Goal: Transaction & Acquisition: Book appointment/travel/reservation

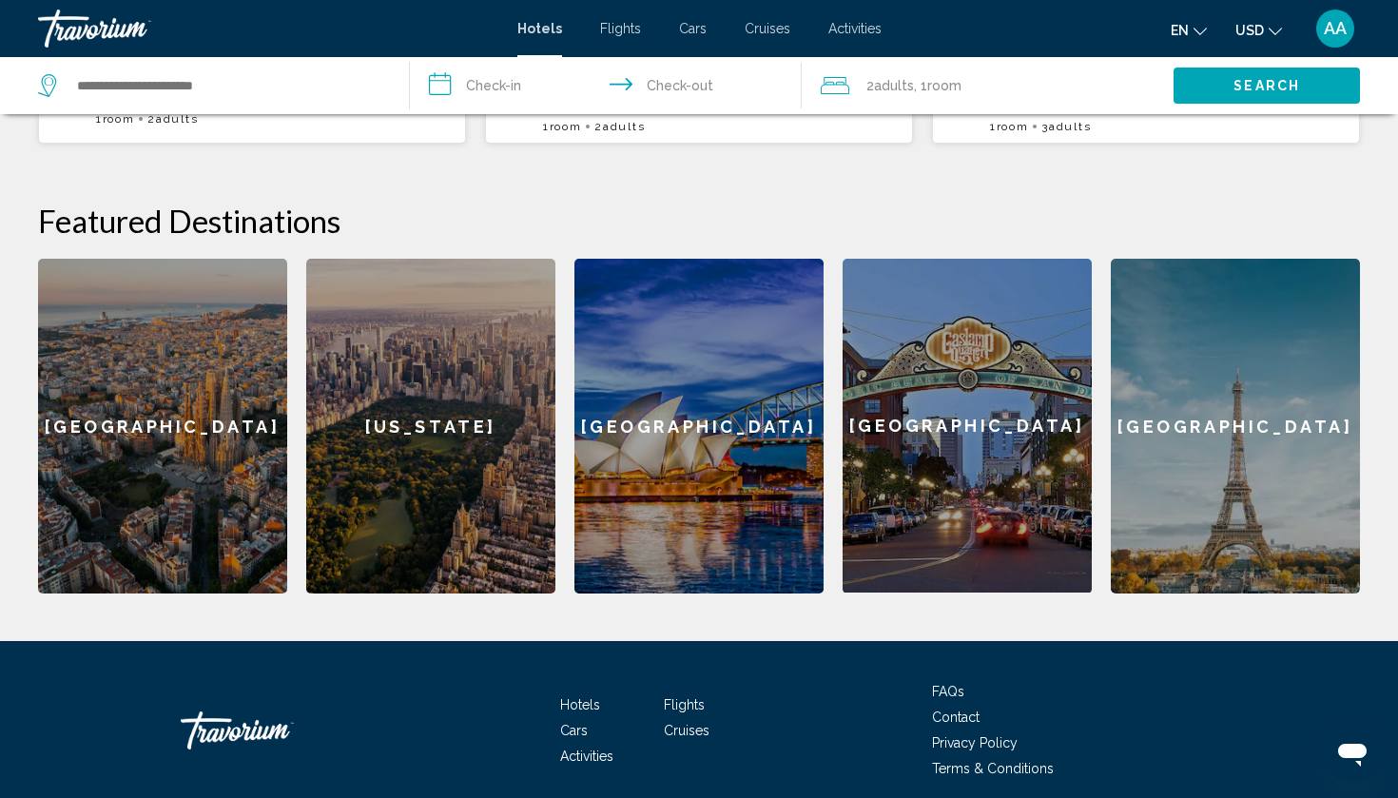
scroll to position [675, 0]
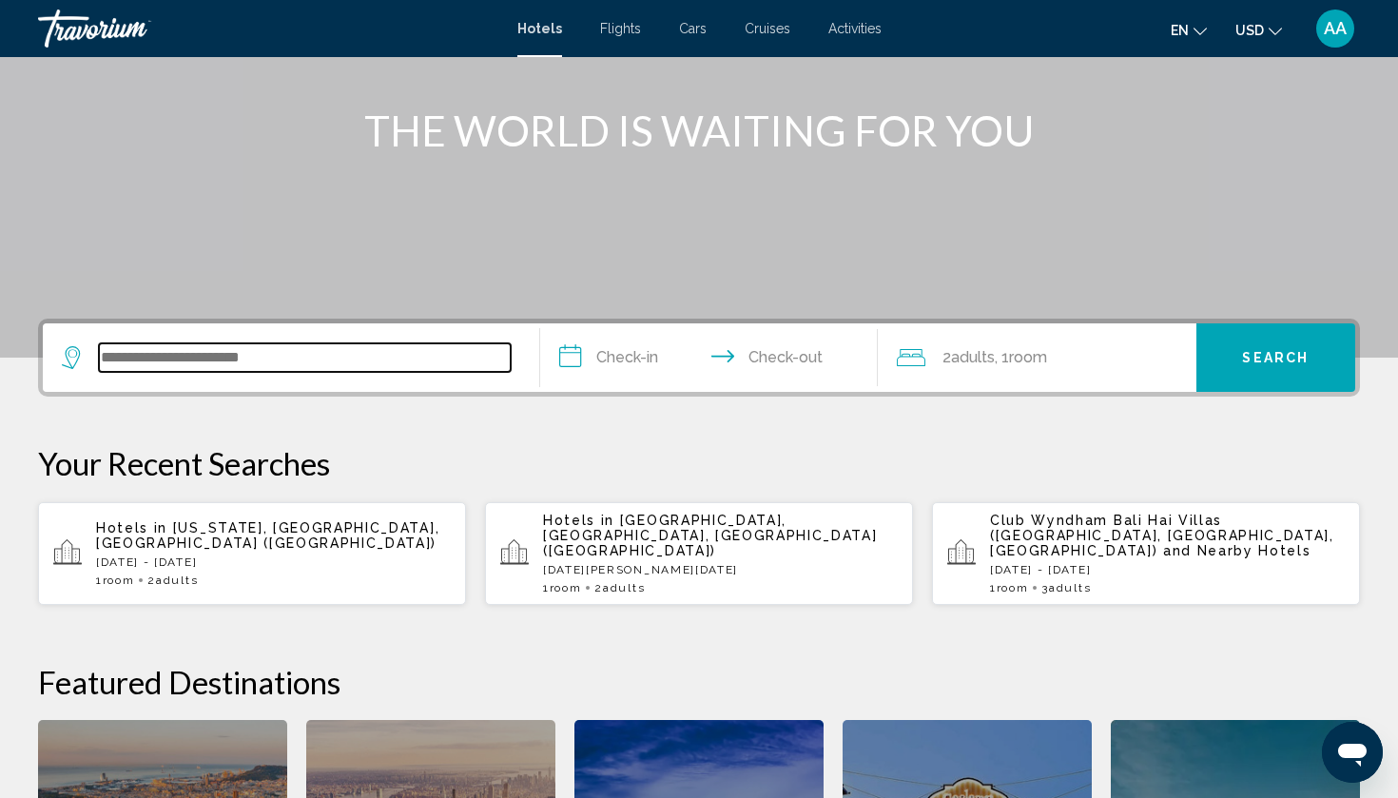
click at [197, 357] on input "Search widget" at bounding box center [305, 357] width 412 height 29
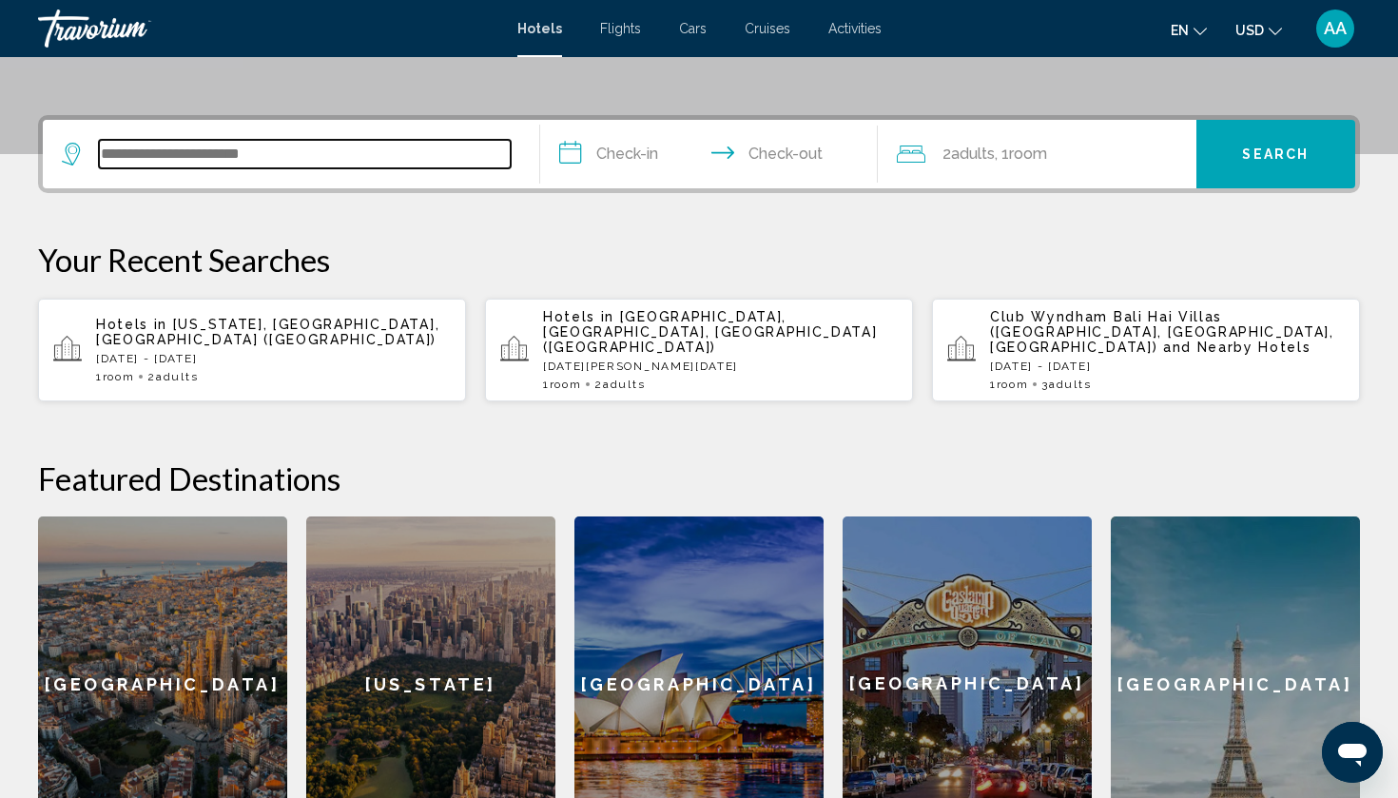
scroll to position [470, 0]
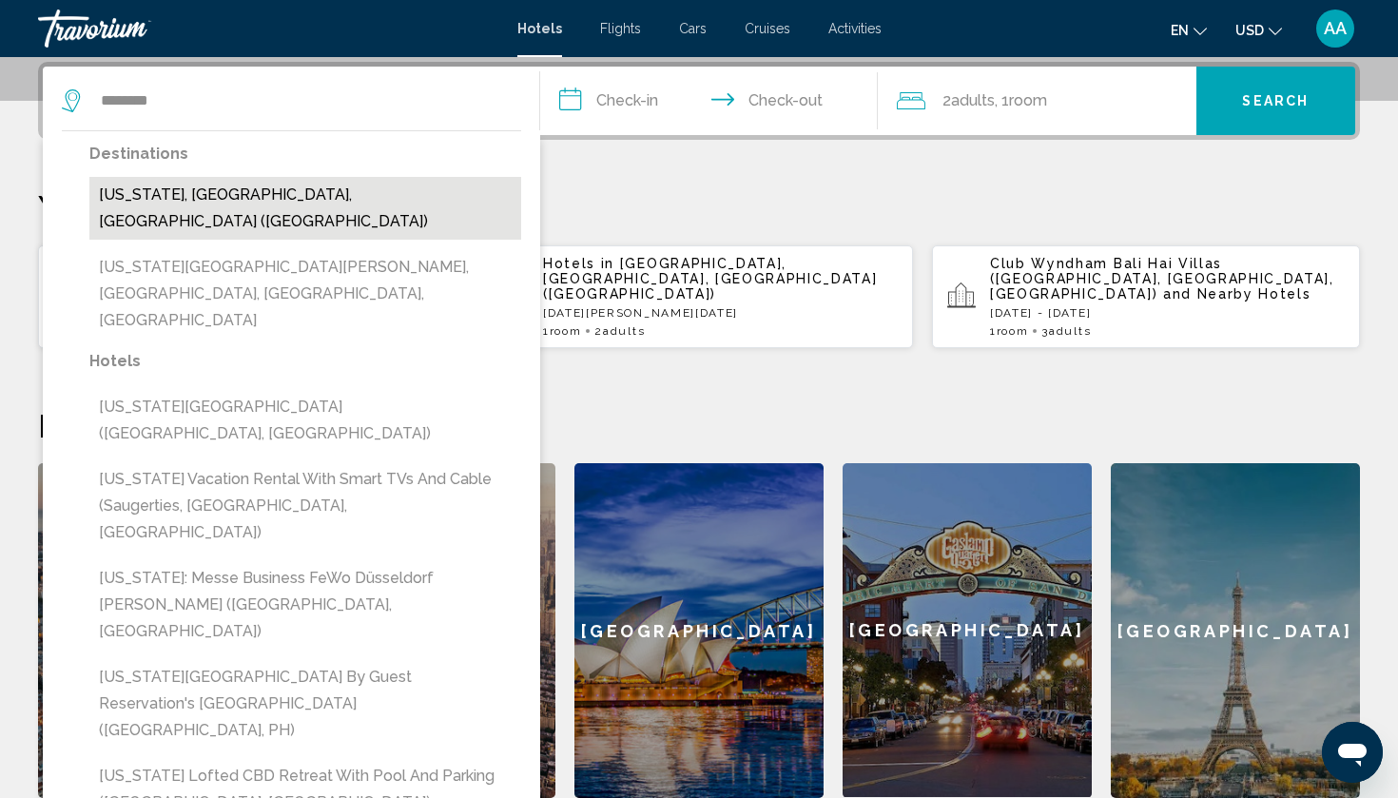
drag, startPoint x: 197, startPoint y: 357, endPoint x: 153, endPoint y: 189, distance: 173.0
click at [153, 189] on button "[US_STATE], [GEOGRAPHIC_DATA], [GEOGRAPHIC_DATA] ([GEOGRAPHIC_DATA])" at bounding box center [305, 208] width 432 height 63
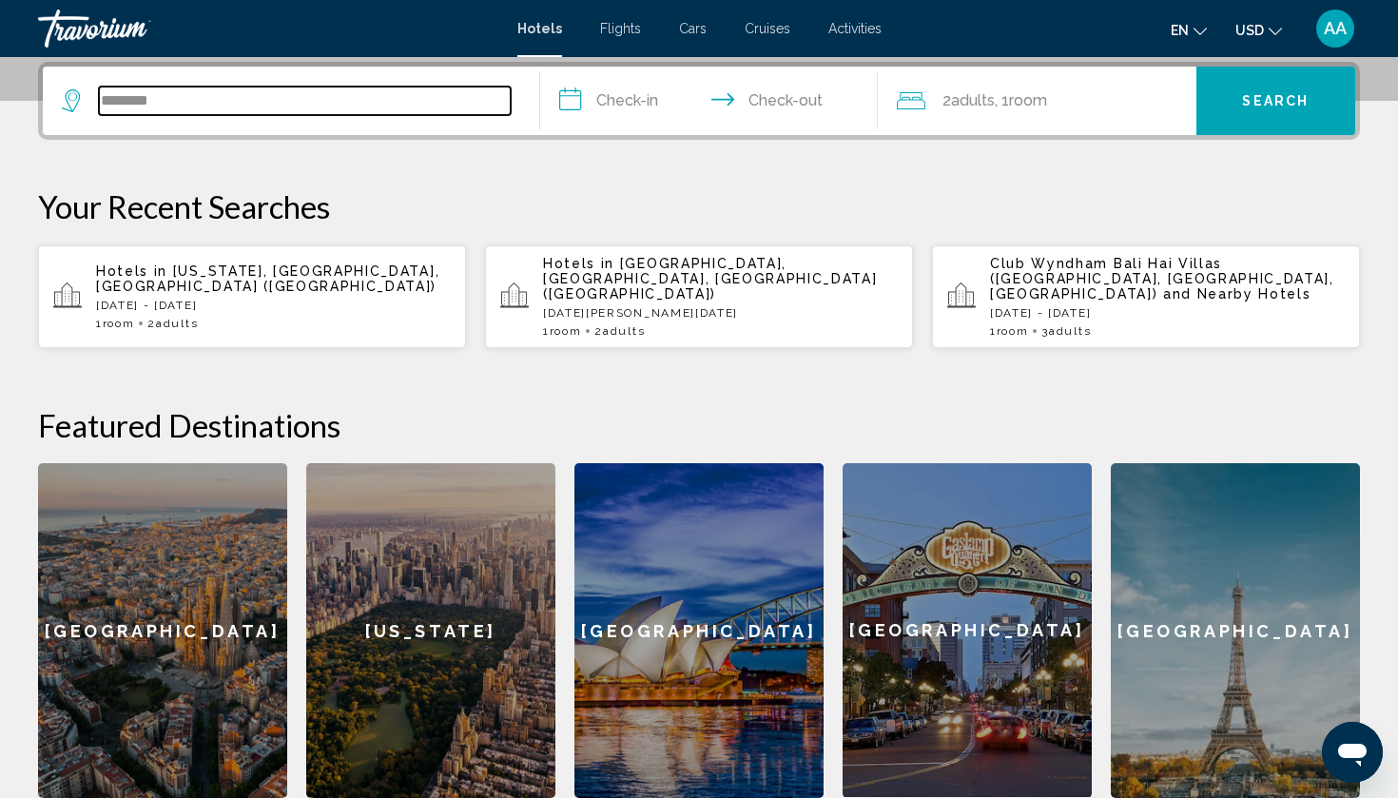
type input "**********"
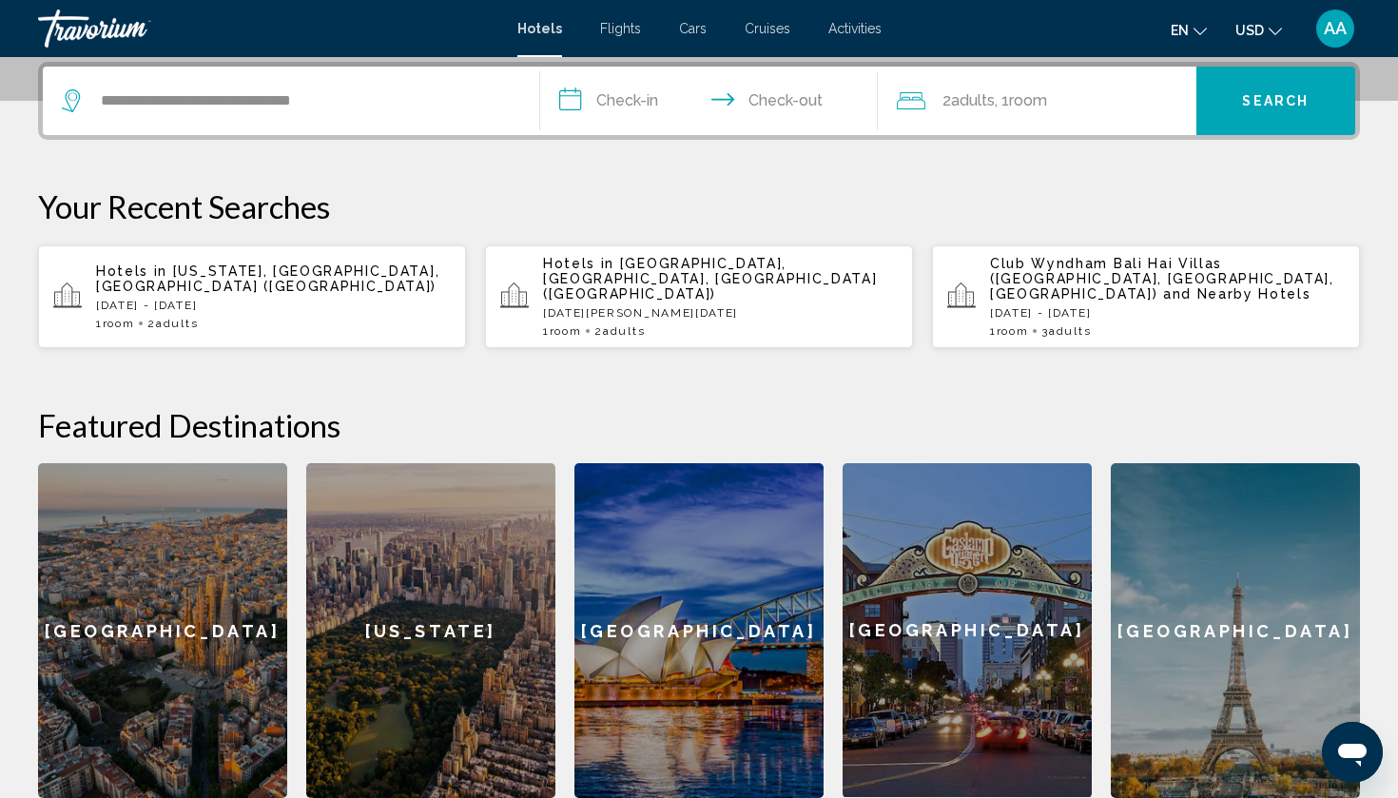
click at [685, 102] on input "**********" at bounding box center [712, 104] width 345 height 74
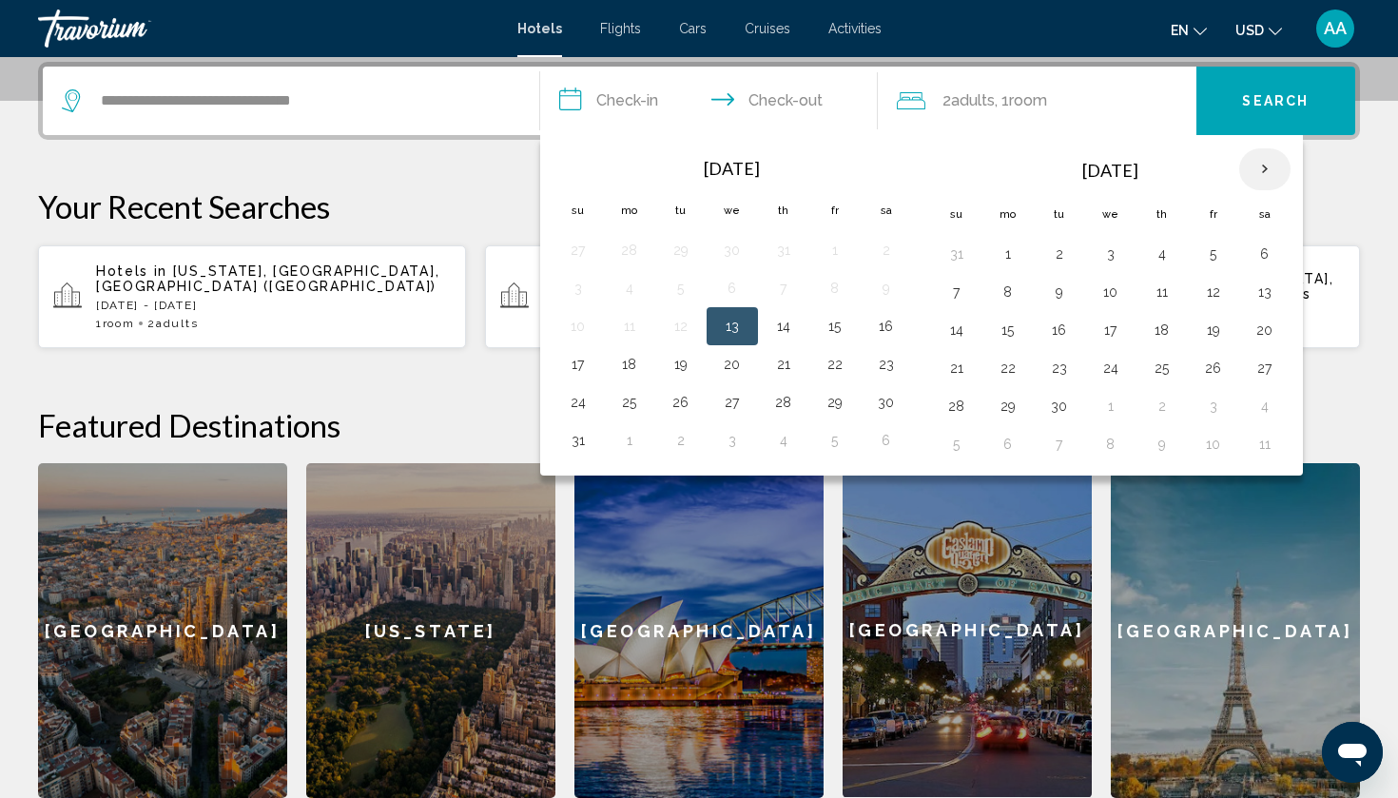
click at [1269, 162] on th "Next month" at bounding box center [1264, 169] width 51 height 42
click at [683, 295] on button "4" at bounding box center [681, 292] width 30 height 27
click at [788, 294] on button "6" at bounding box center [784, 292] width 30 height 27
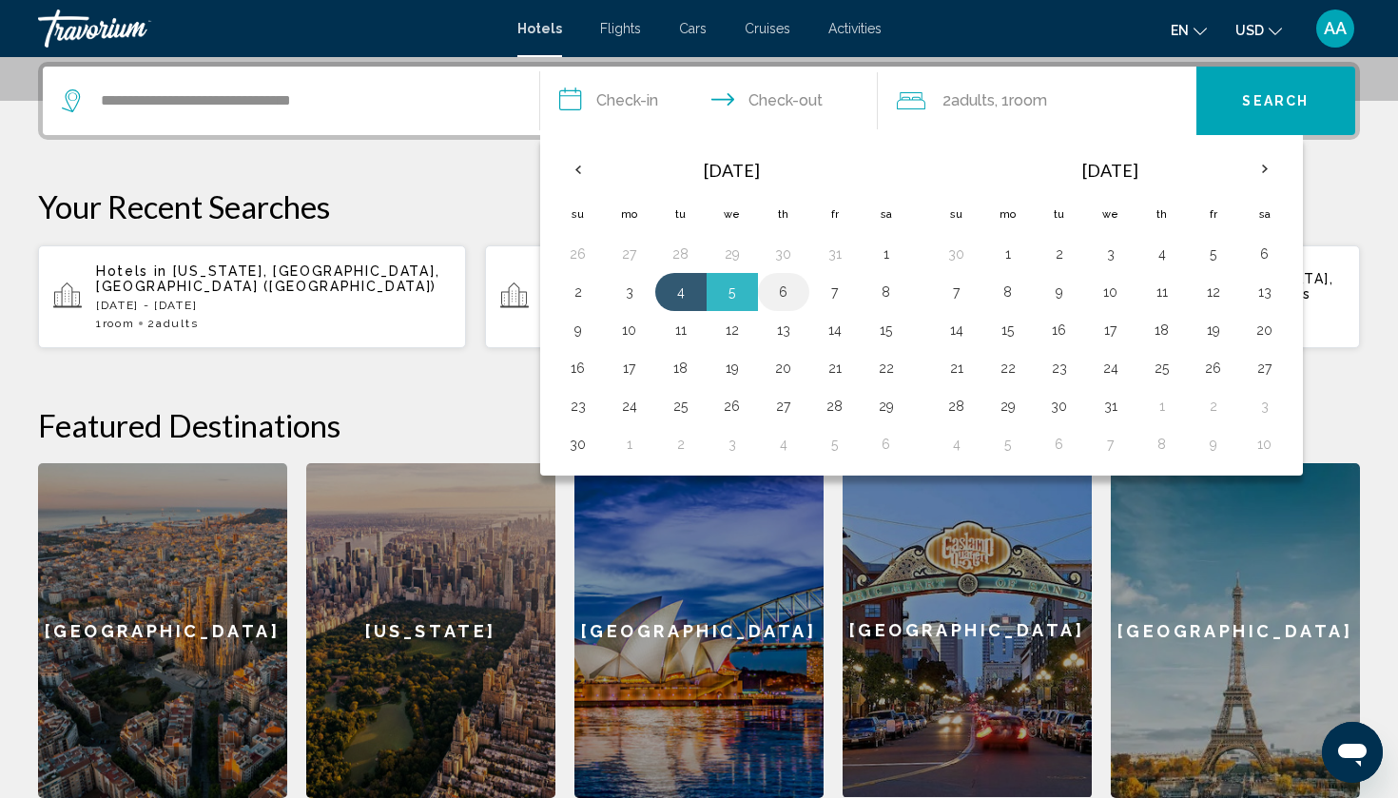
type input "**********"
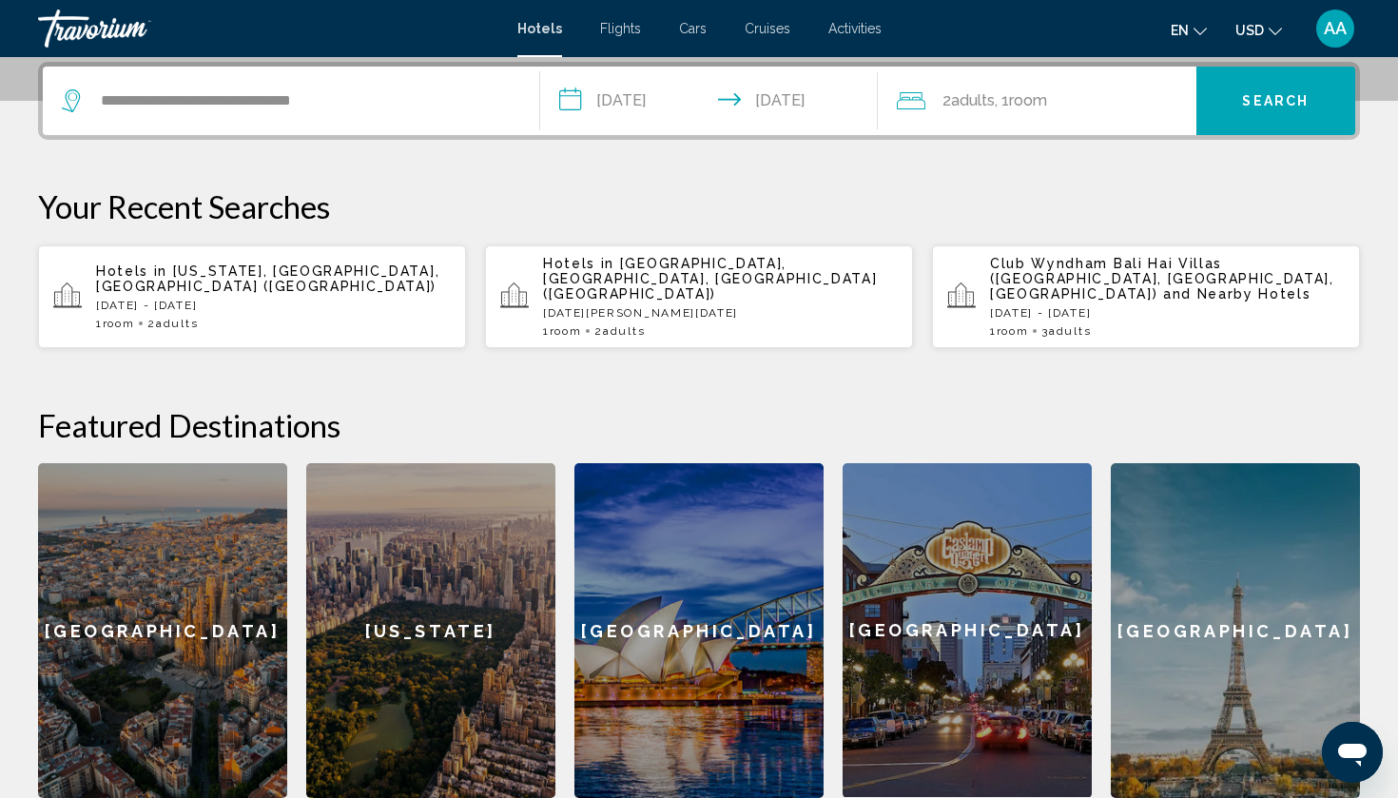
click at [1303, 120] on button "Search" at bounding box center [1277, 101] width 160 height 68
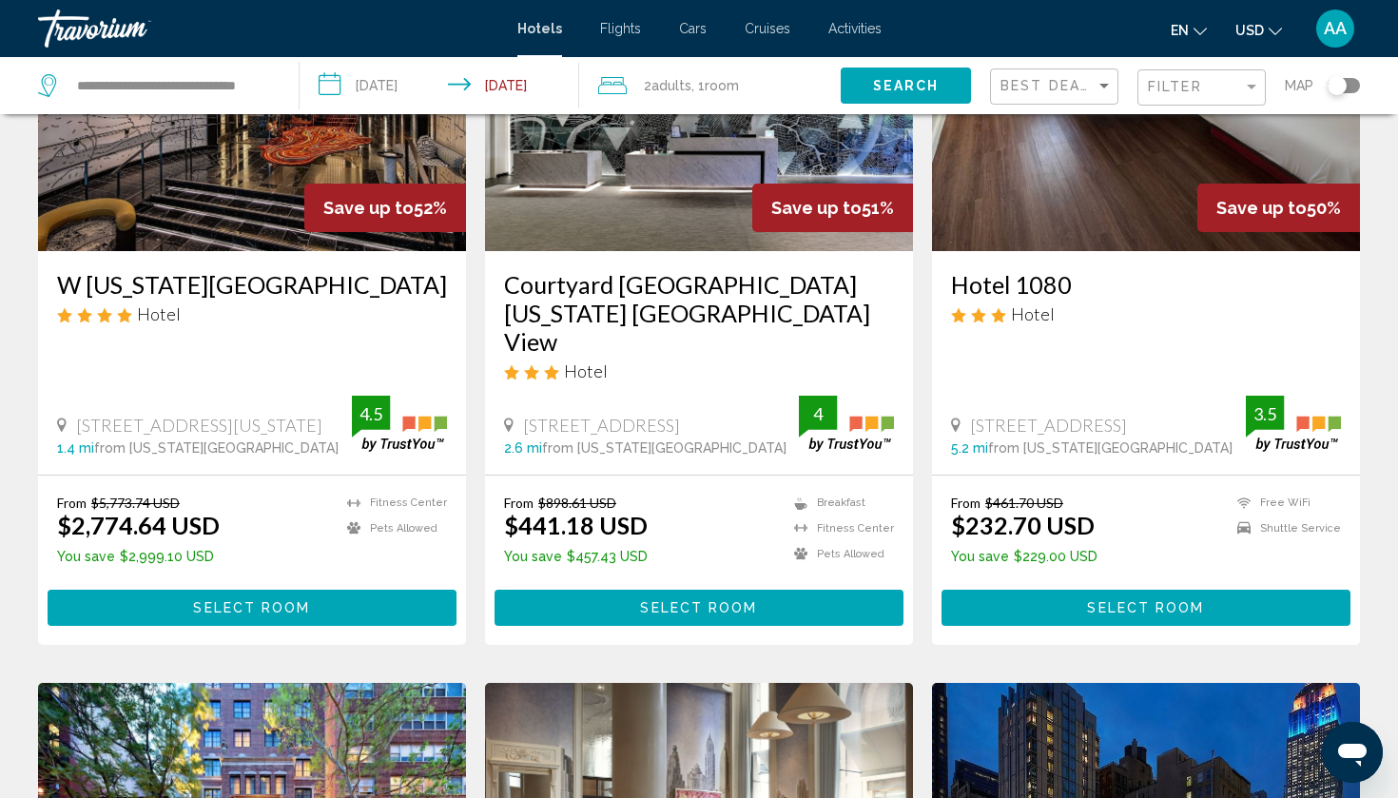
scroll to position [269, 0]
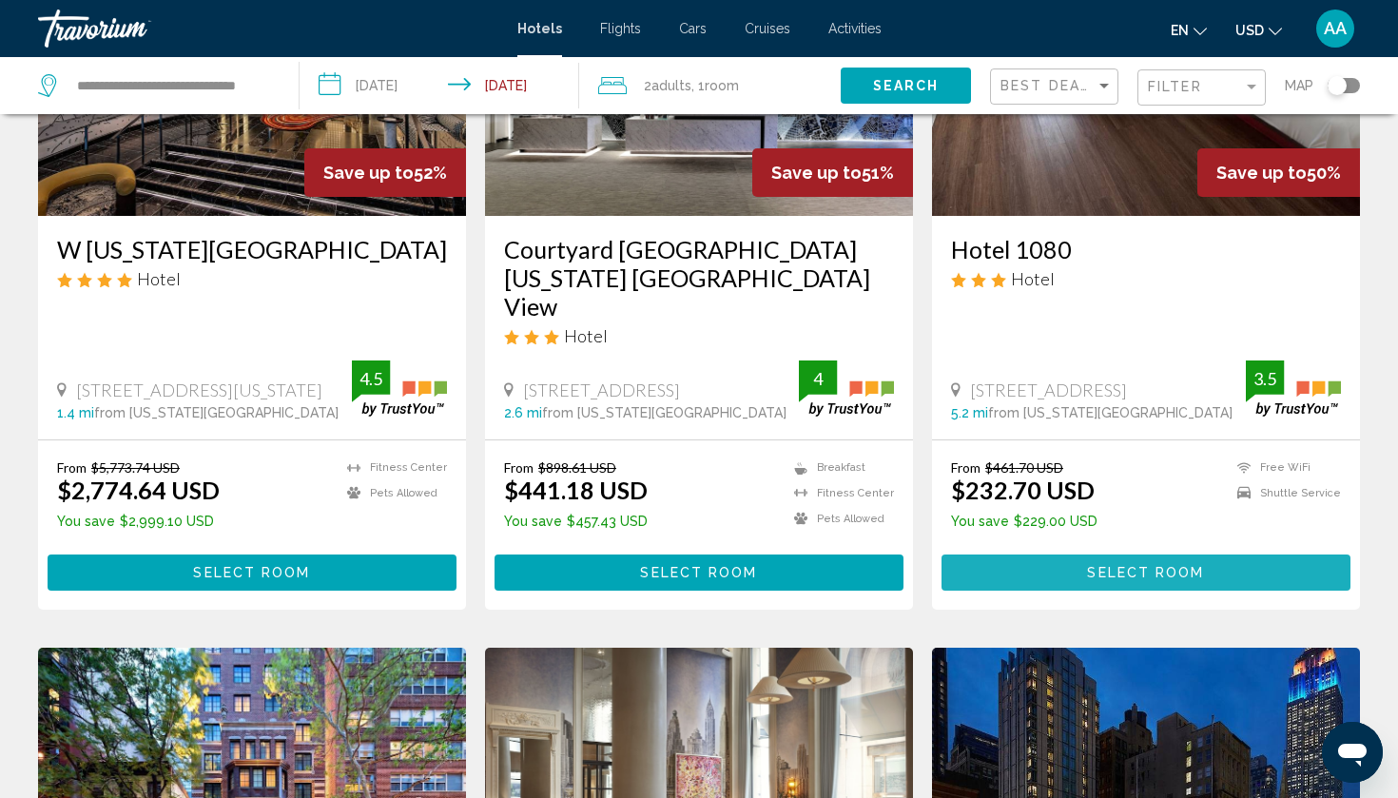
click at [1145, 566] on span "Select Room" at bounding box center [1145, 573] width 117 height 15
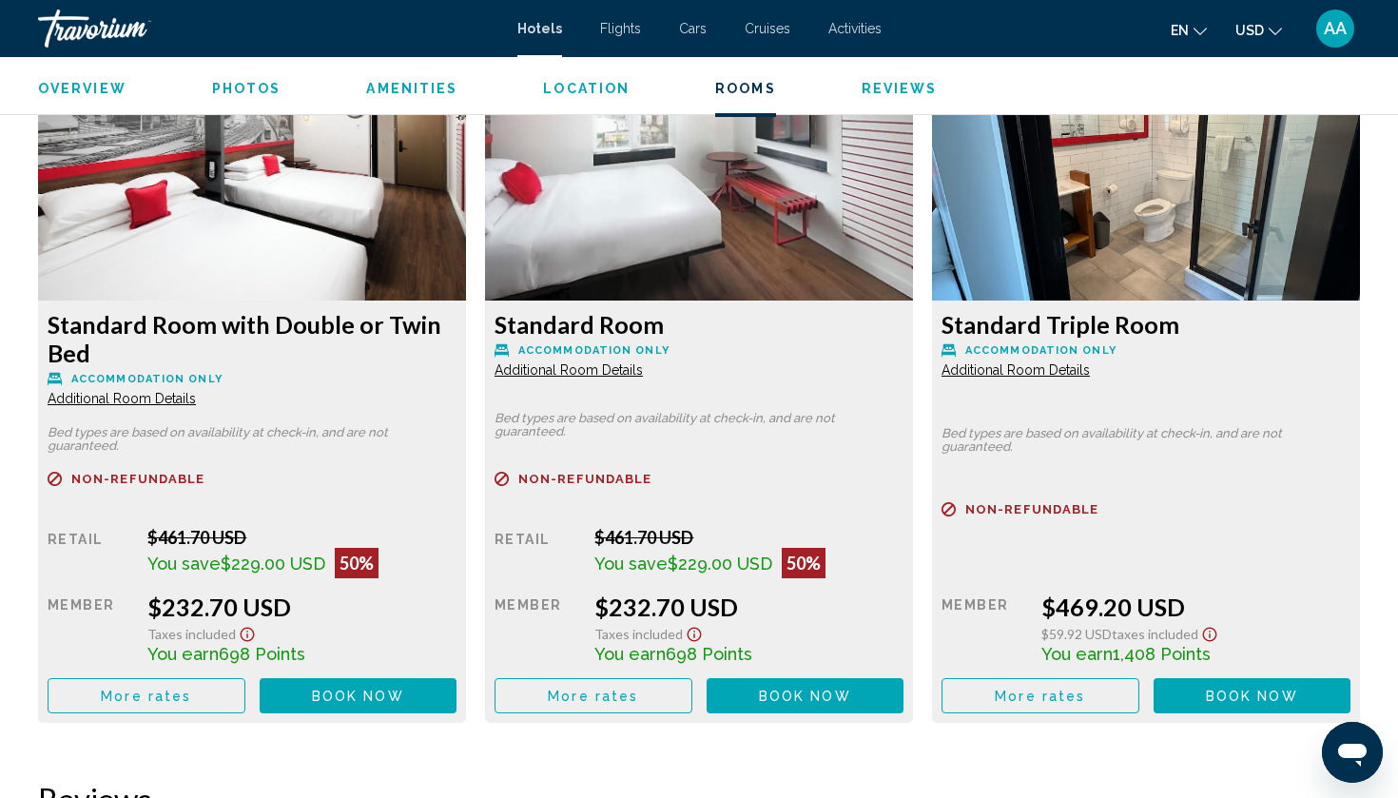
scroll to position [2629, 0]
click at [317, 702] on span "Book now" at bounding box center [358, 696] width 92 height 15
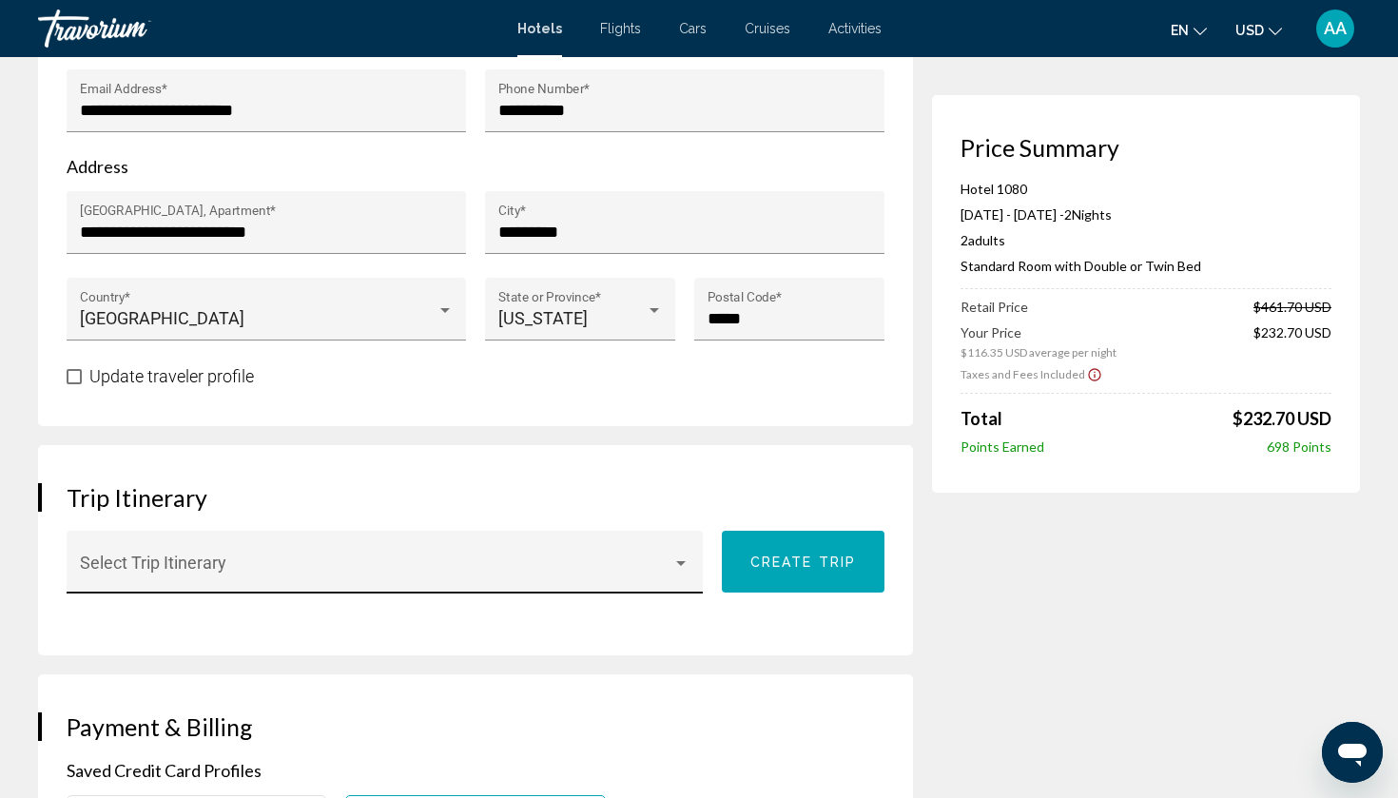
scroll to position [797, 0]
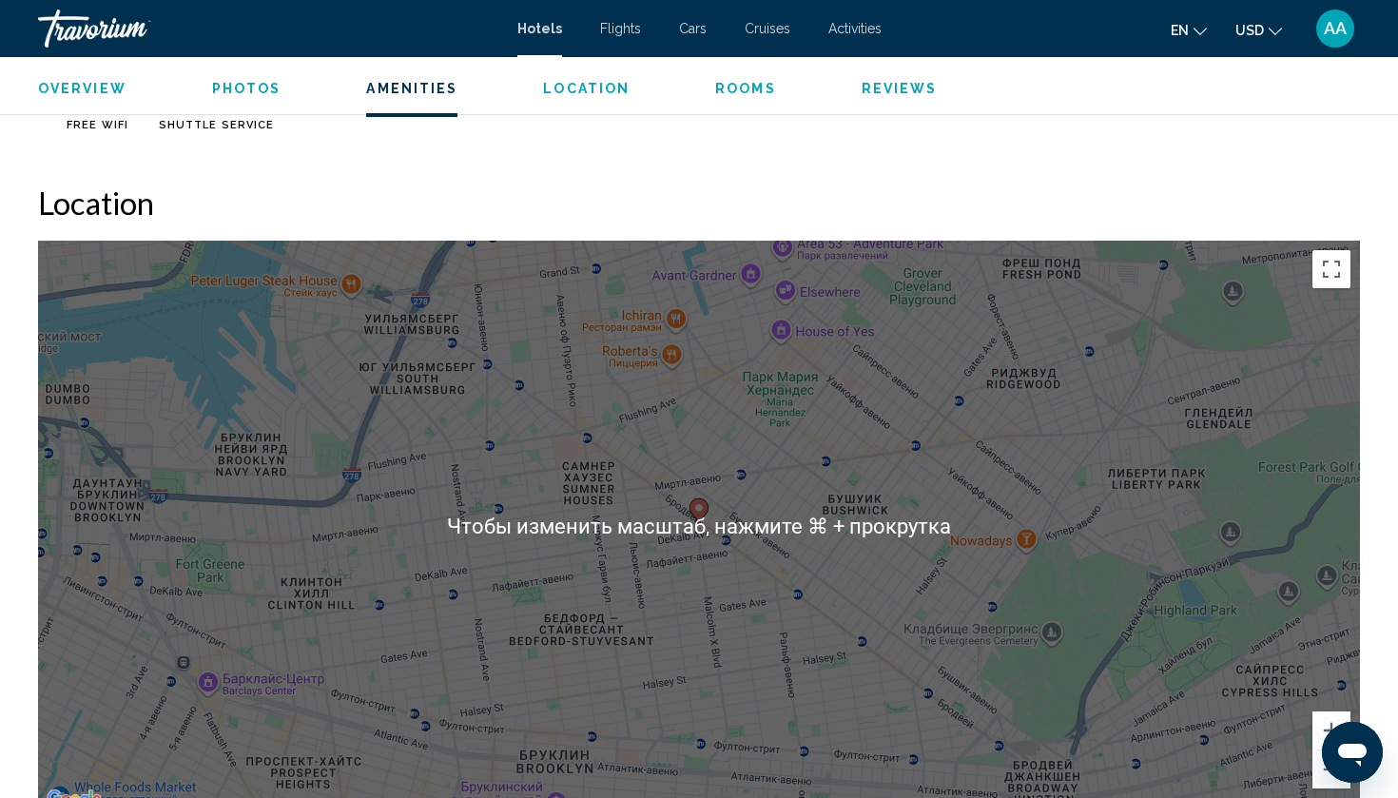
scroll to position [1689, 0]
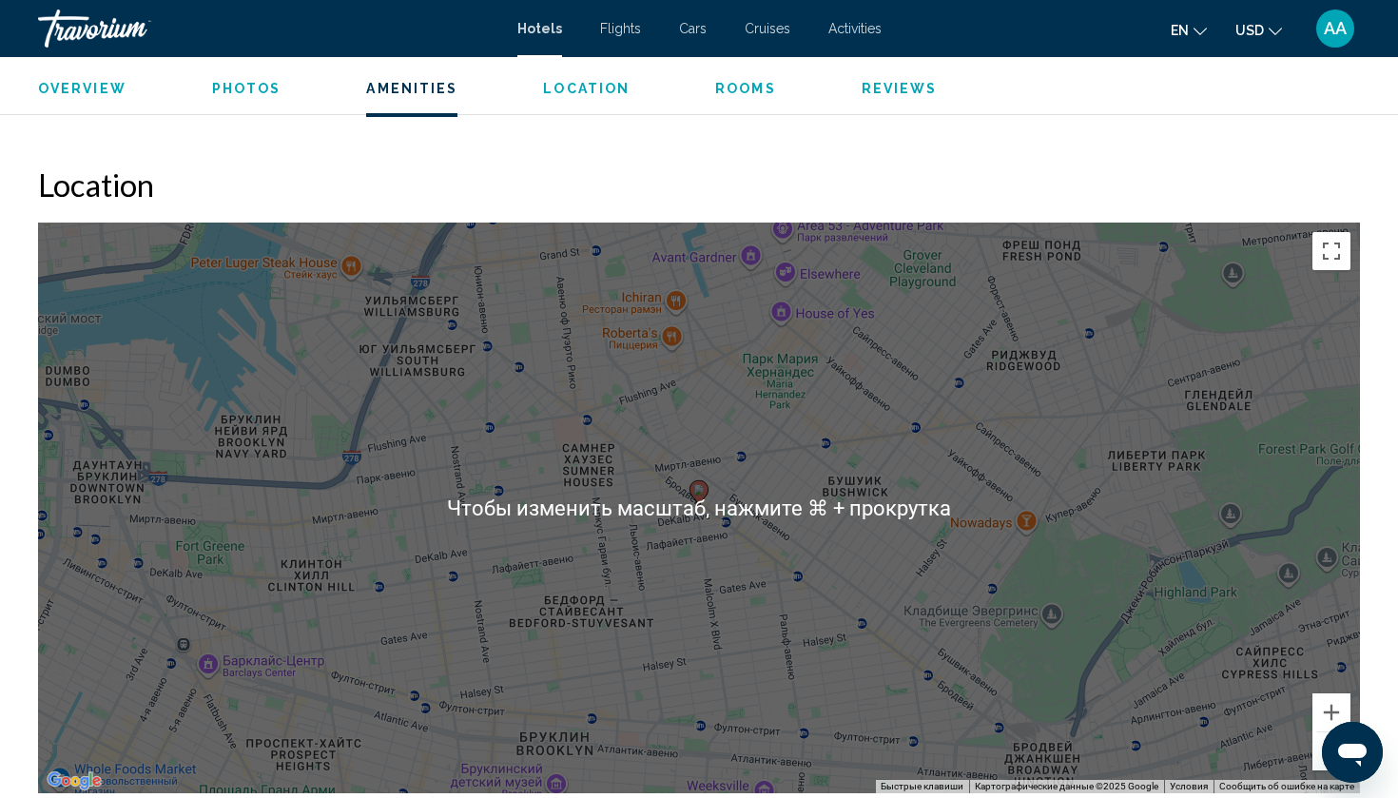
click at [705, 499] on gmp-advanced-marker "Main content" at bounding box center [699, 493] width 19 height 29
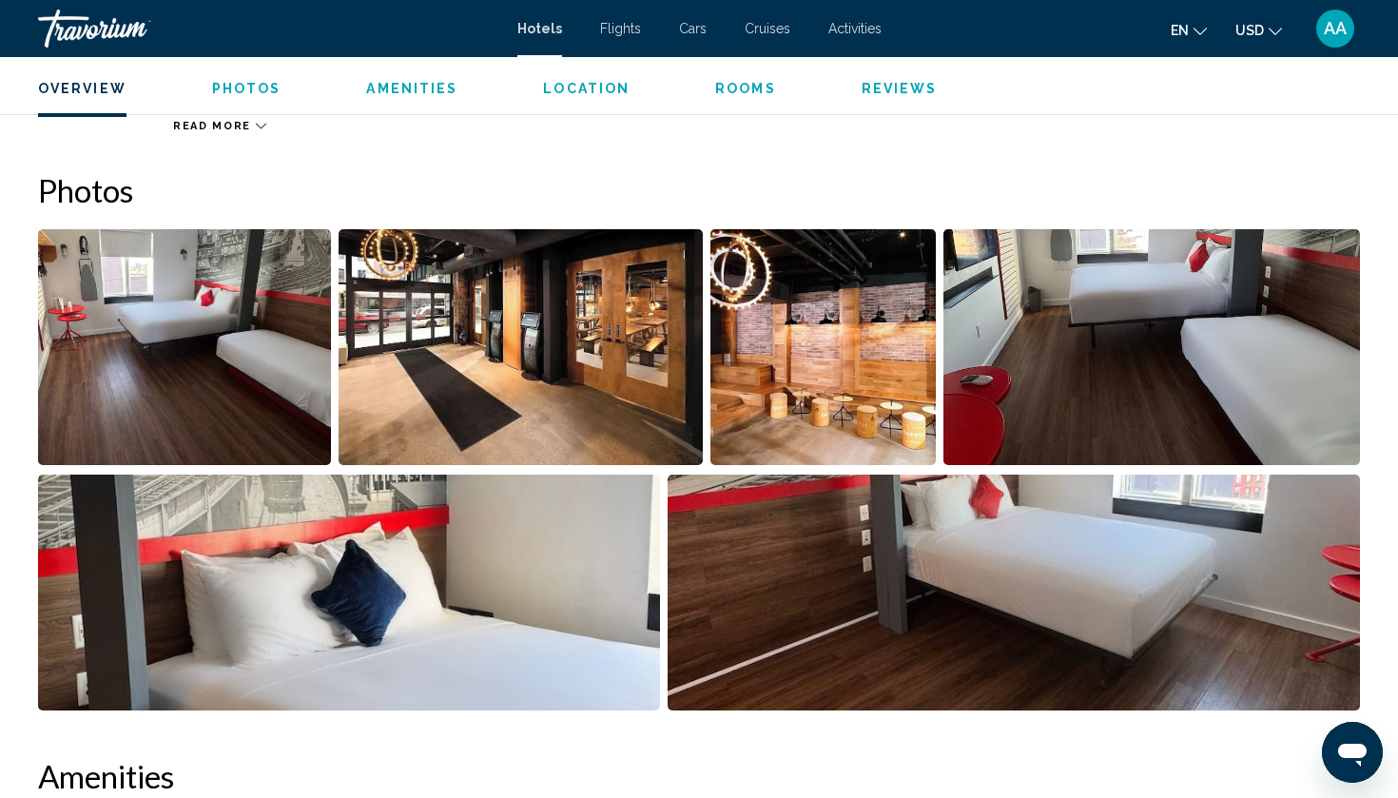
scroll to position [822, 0]
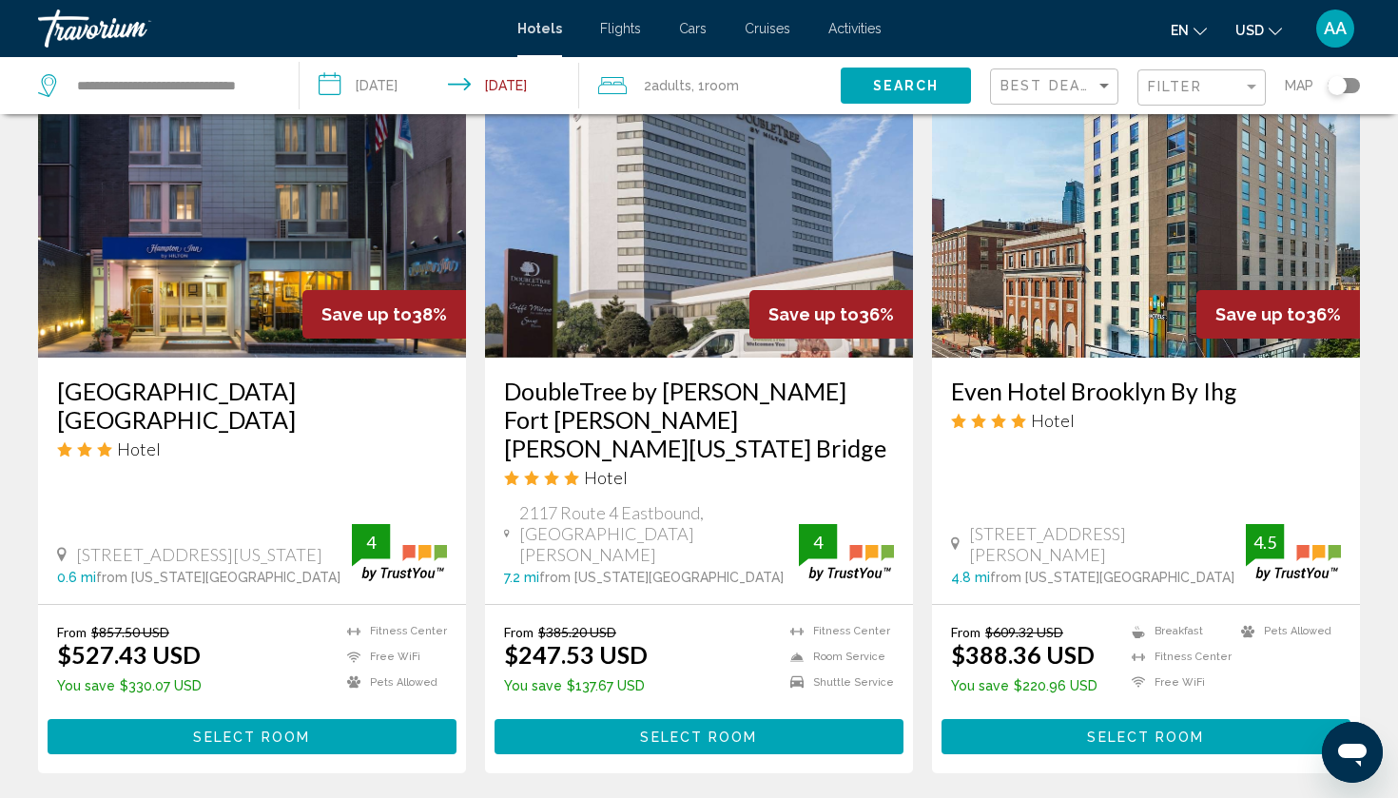
scroll to position [1568, 0]
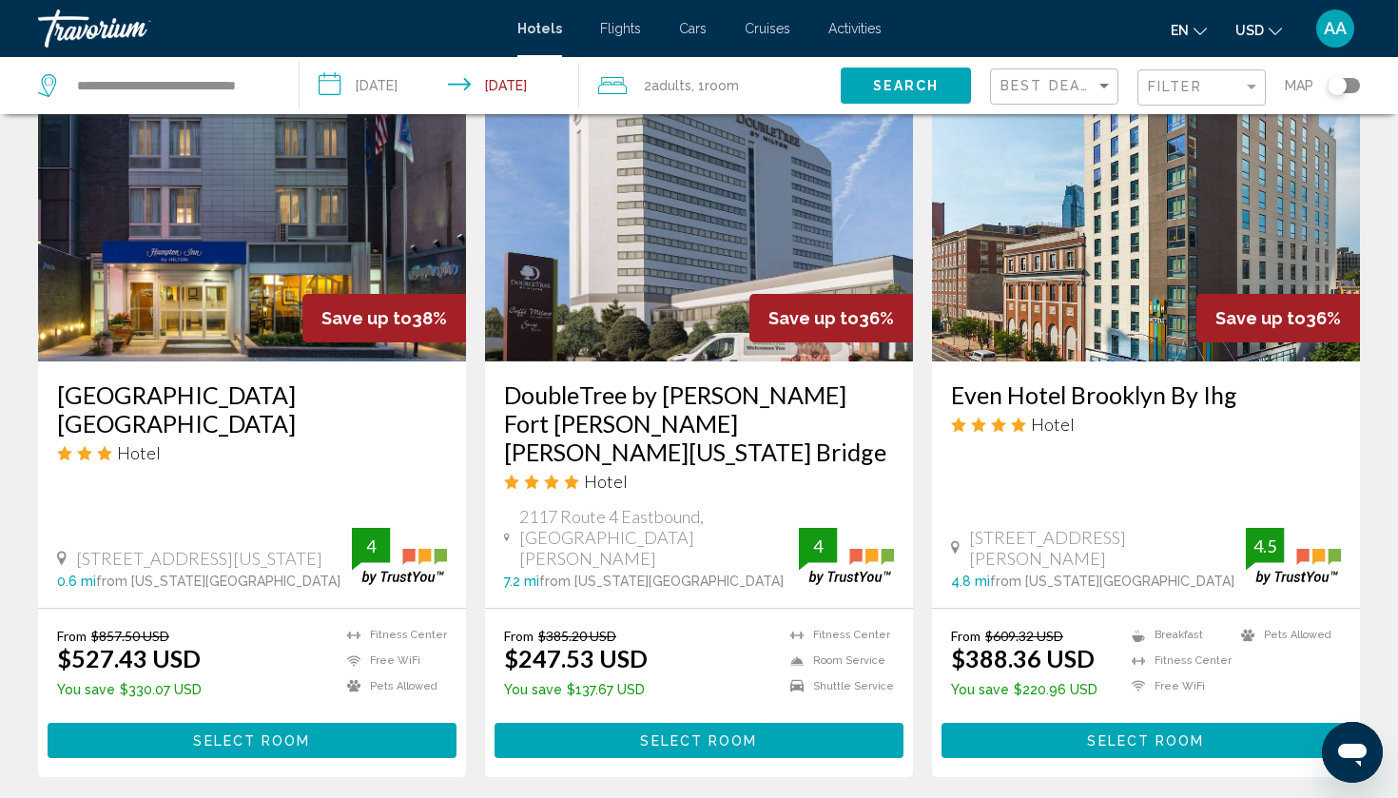
click at [647, 733] on span "Select Room" at bounding box center [698, 740] width 117 height 15
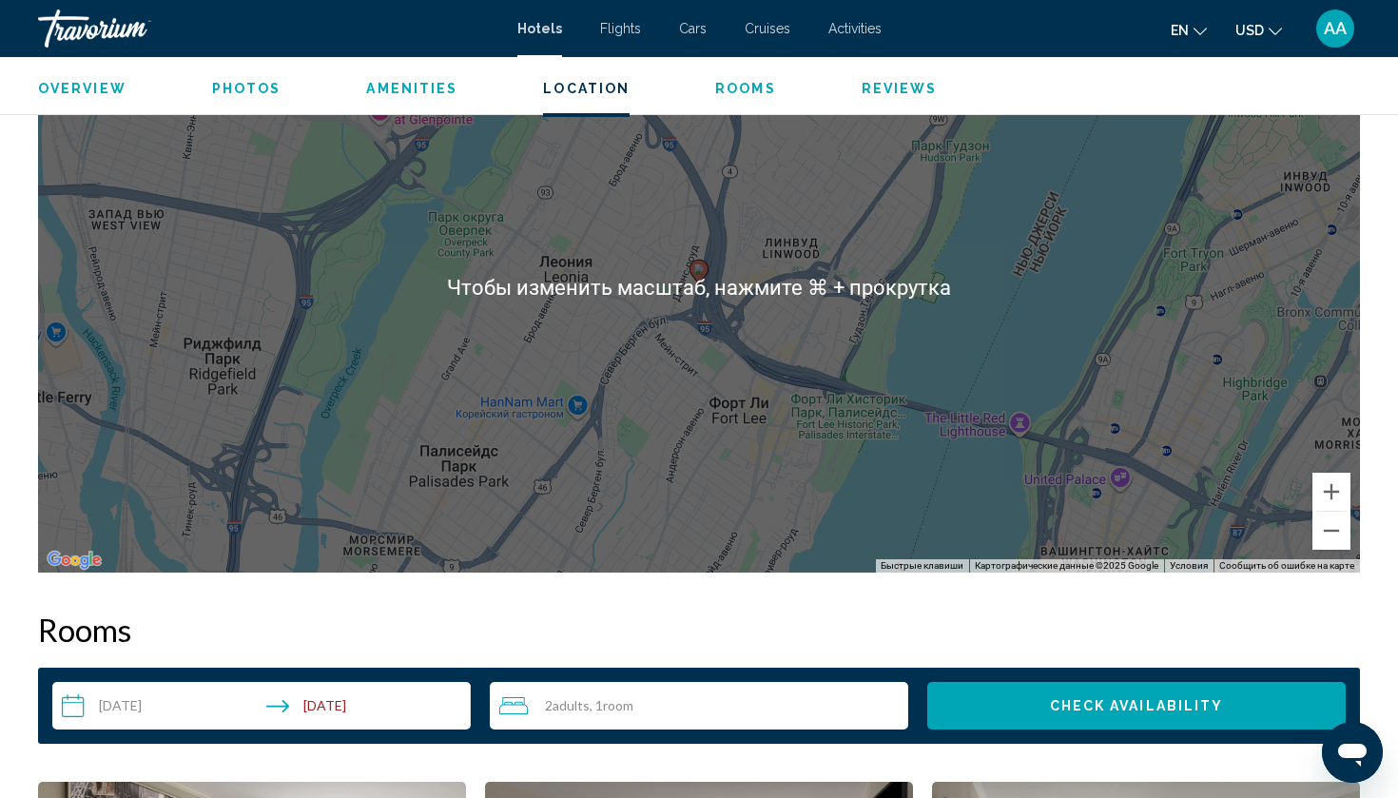
scroll to position [1912, 0]
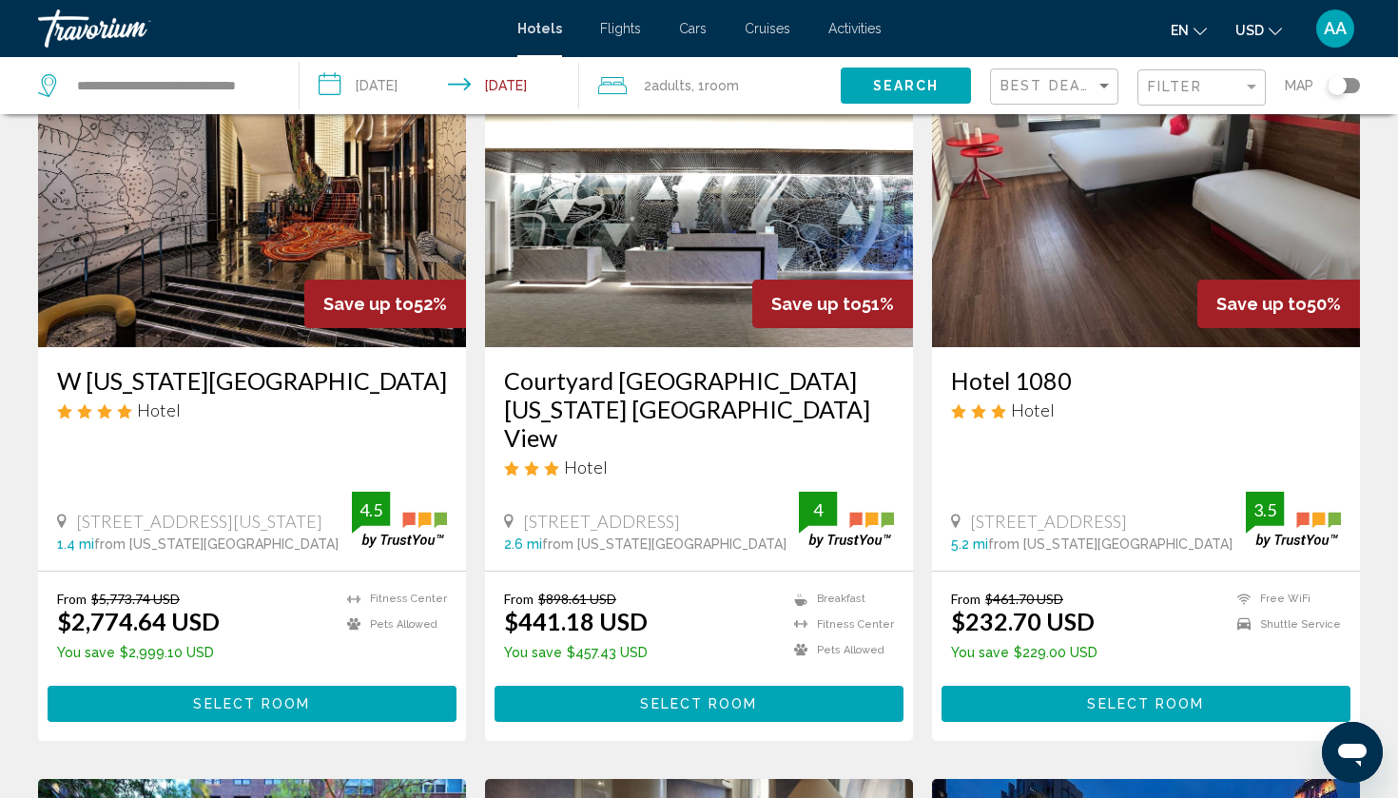
scroll to position [140, 0]
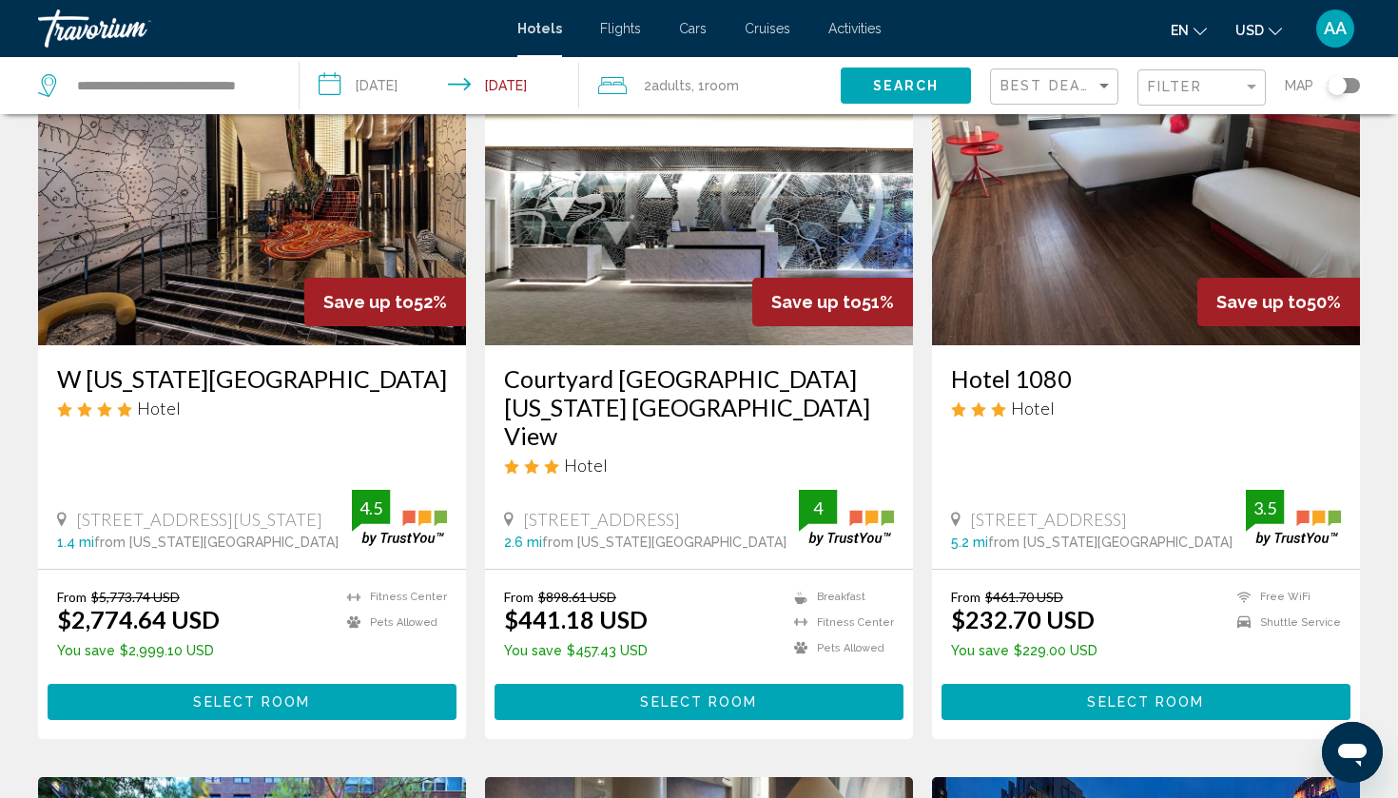
click at [1087, 684] on button "Select Room" at bounding box center [1146, 701] width 409 height 35
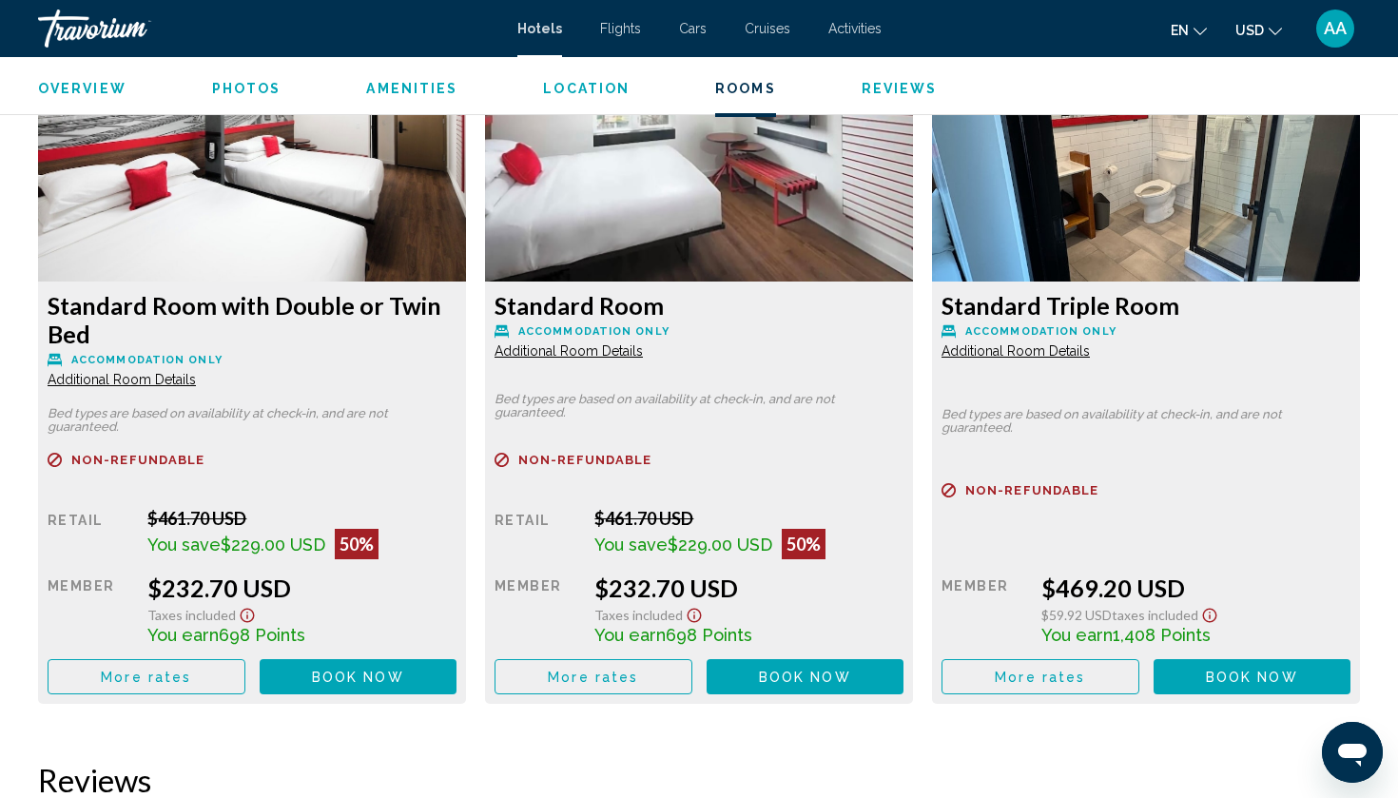
scroll to position [2663, 0]
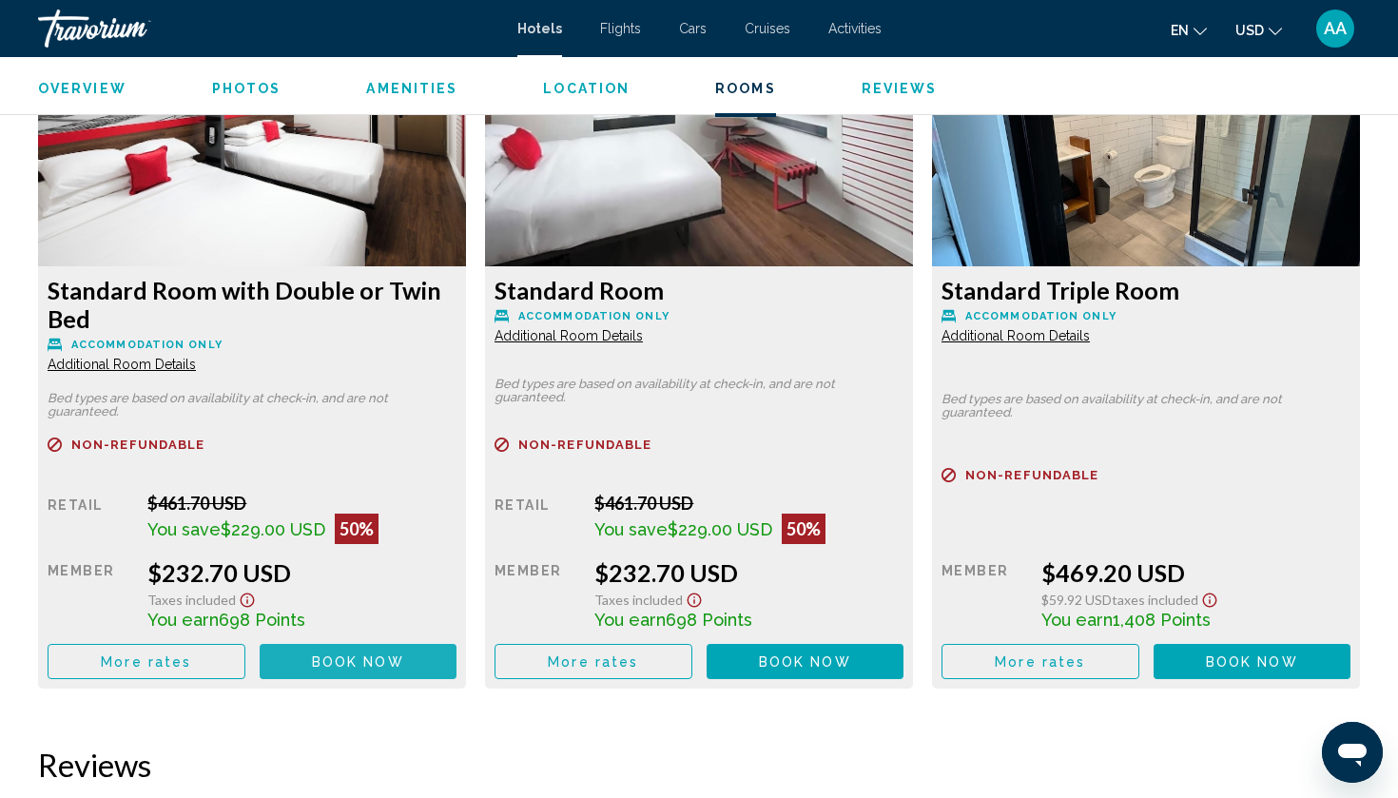
click at [346, 674] on button "Book now No longer available" at bounding box center [359, 661] width 198 height 35
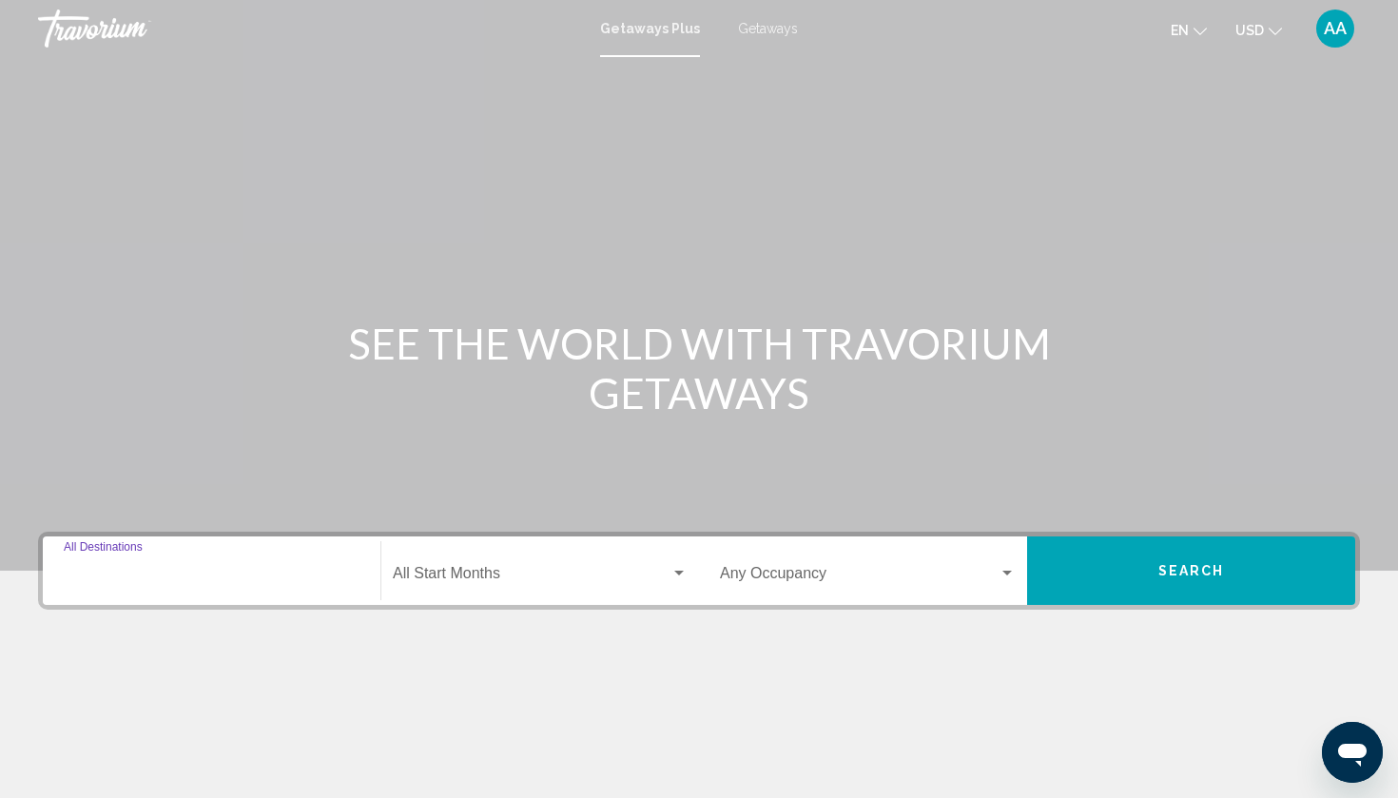
click at [203, 584] on input "Destination All Destinations" at bounding box center [212, 577] width 296 height 17
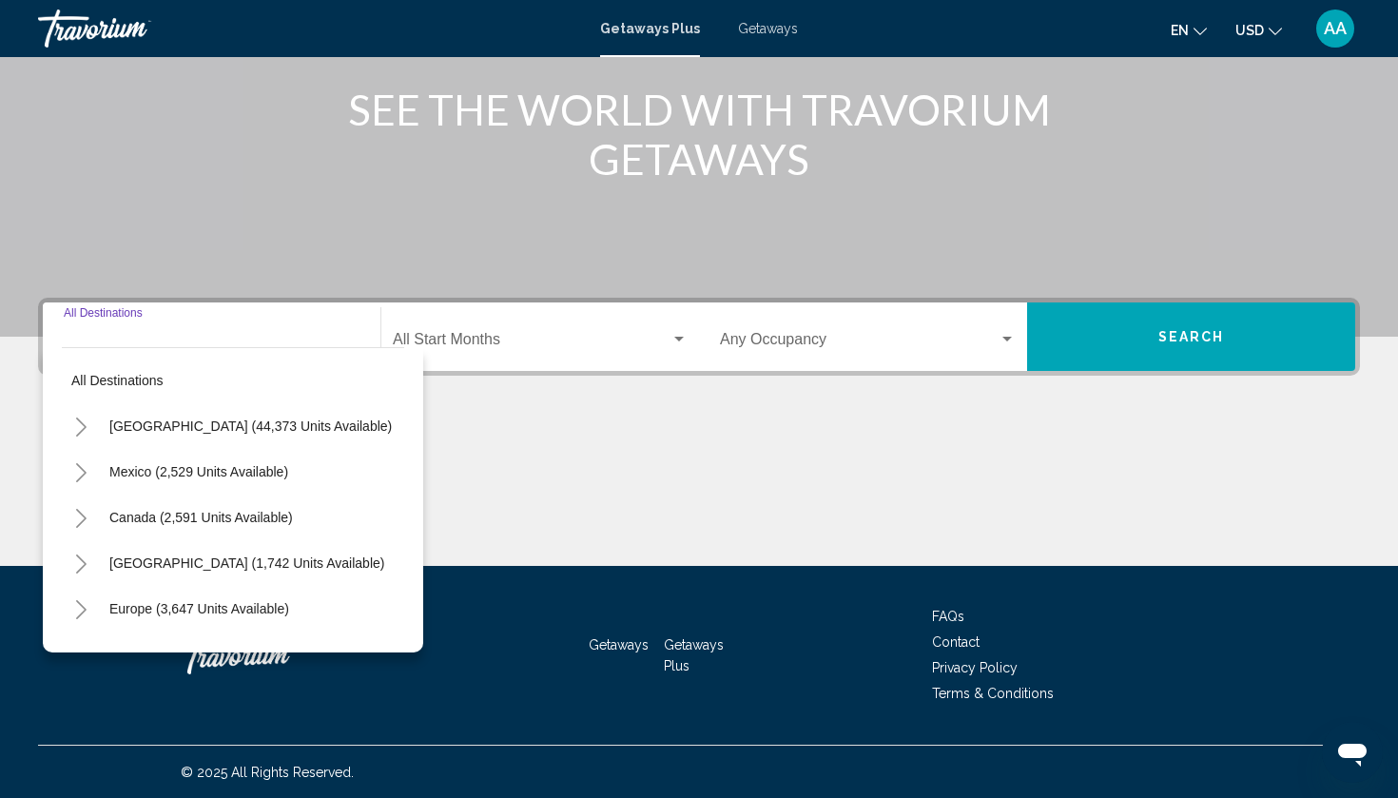
scroll to position [235, 0]
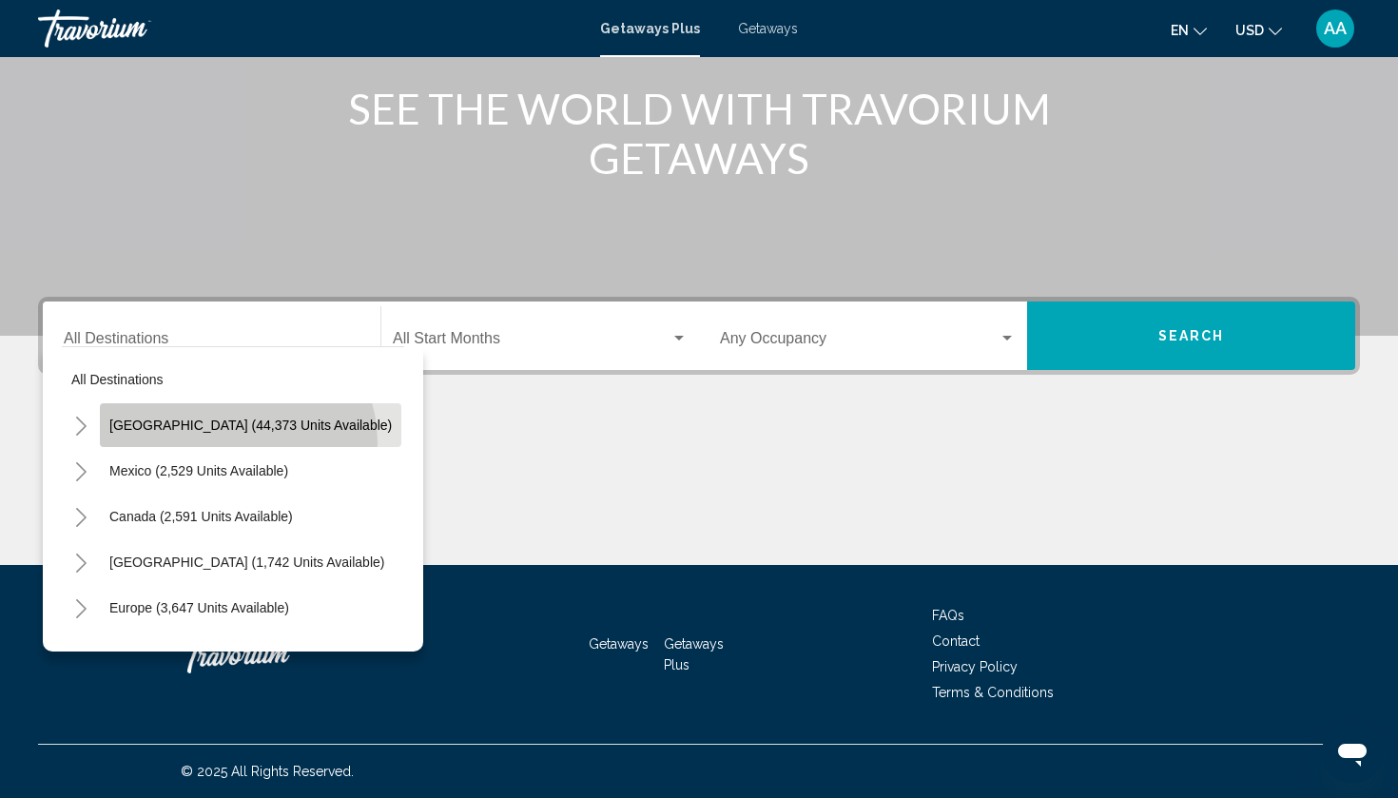
click at [236, 442] on button "United States (44,373 units available)" at bounding box center [251, 425] width 302 height 44
type input "**********"
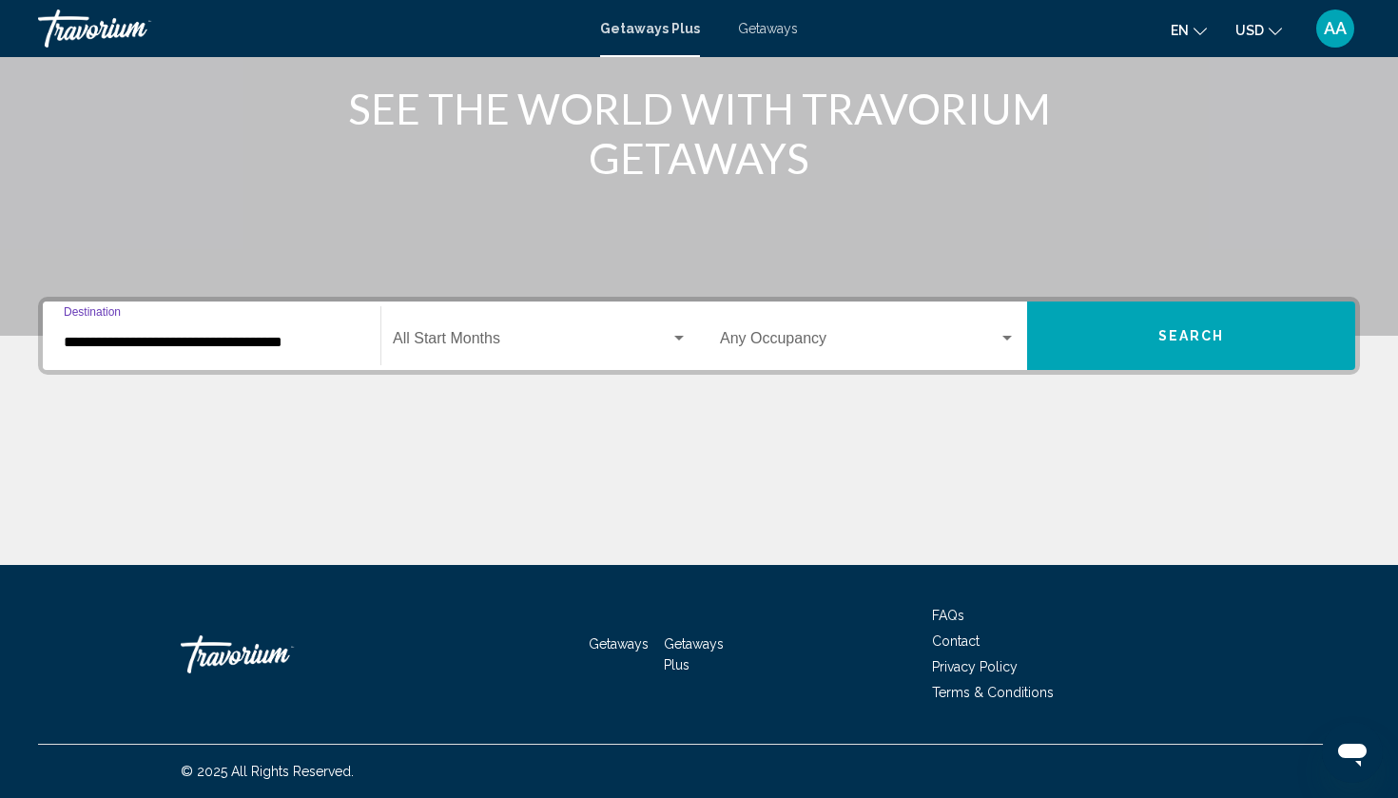
click at [472, 341] on span "Search widget" at bounding box center [532, 342] width 278 height 17
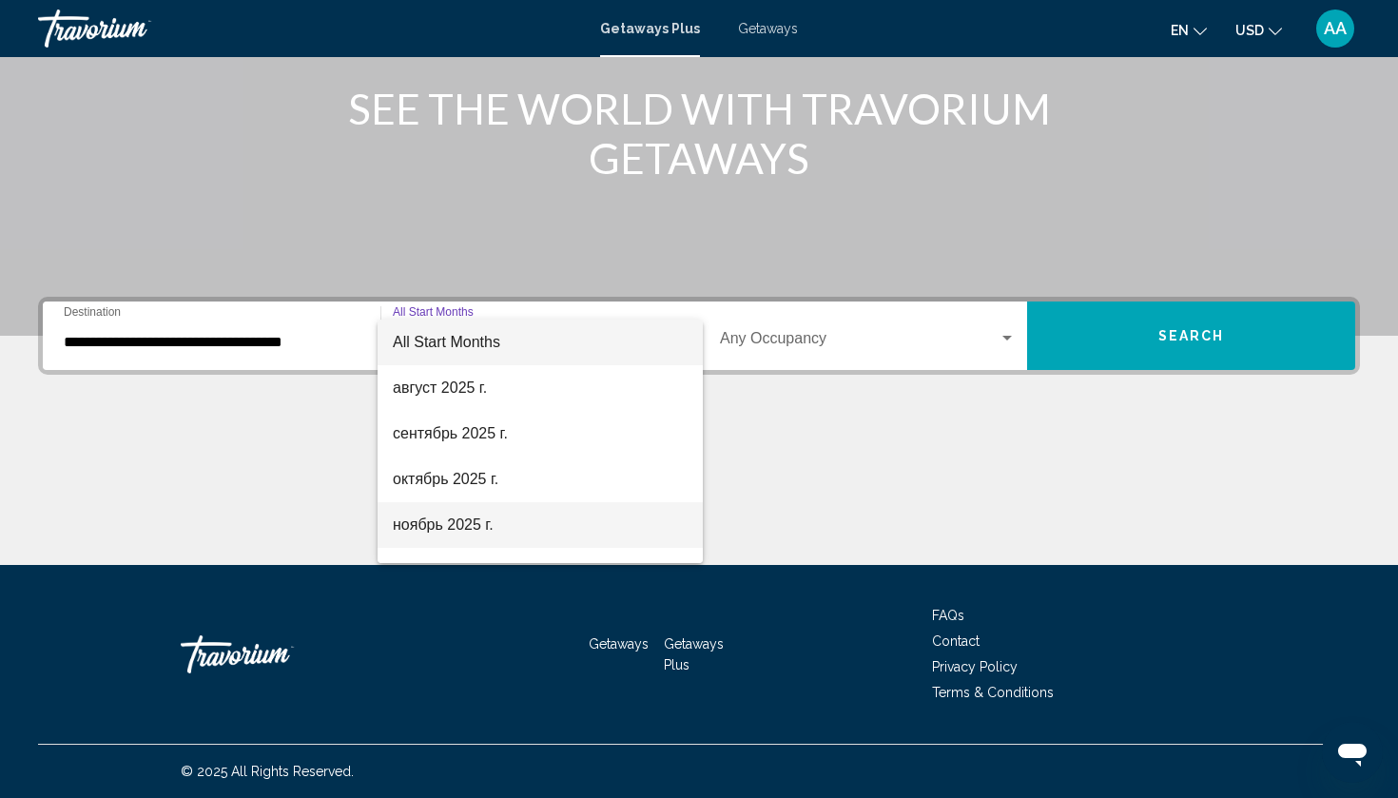
click at [474, 535] on span "ноябрь 2025 г." at bounding box center [540, 525] width 295 height 46
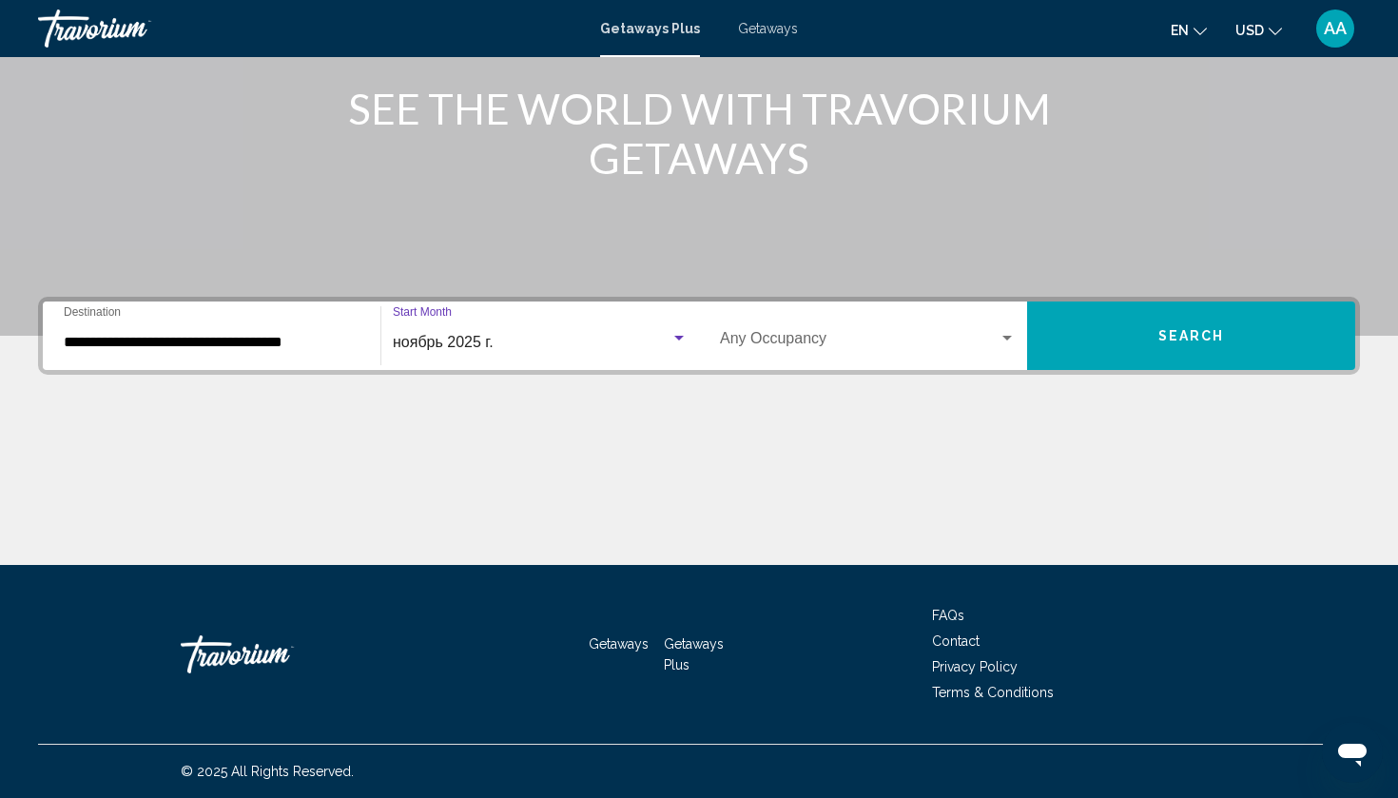
click at [846, 346] on span "Search widget" at bounding box center [859, 342] width 279 height 17
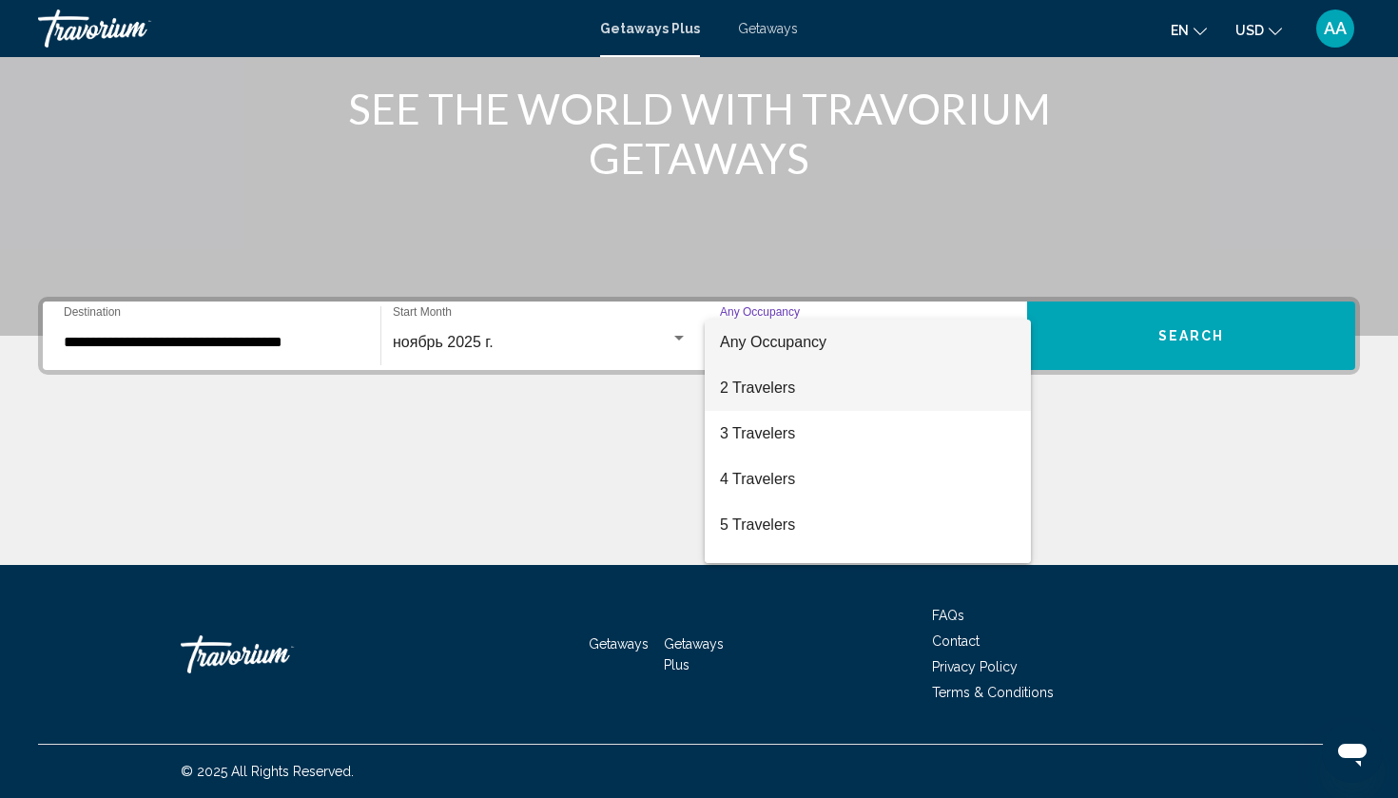
click at [828, 395] on span "2 Travelers" at bounding box center [868, 388] width 296 height 46
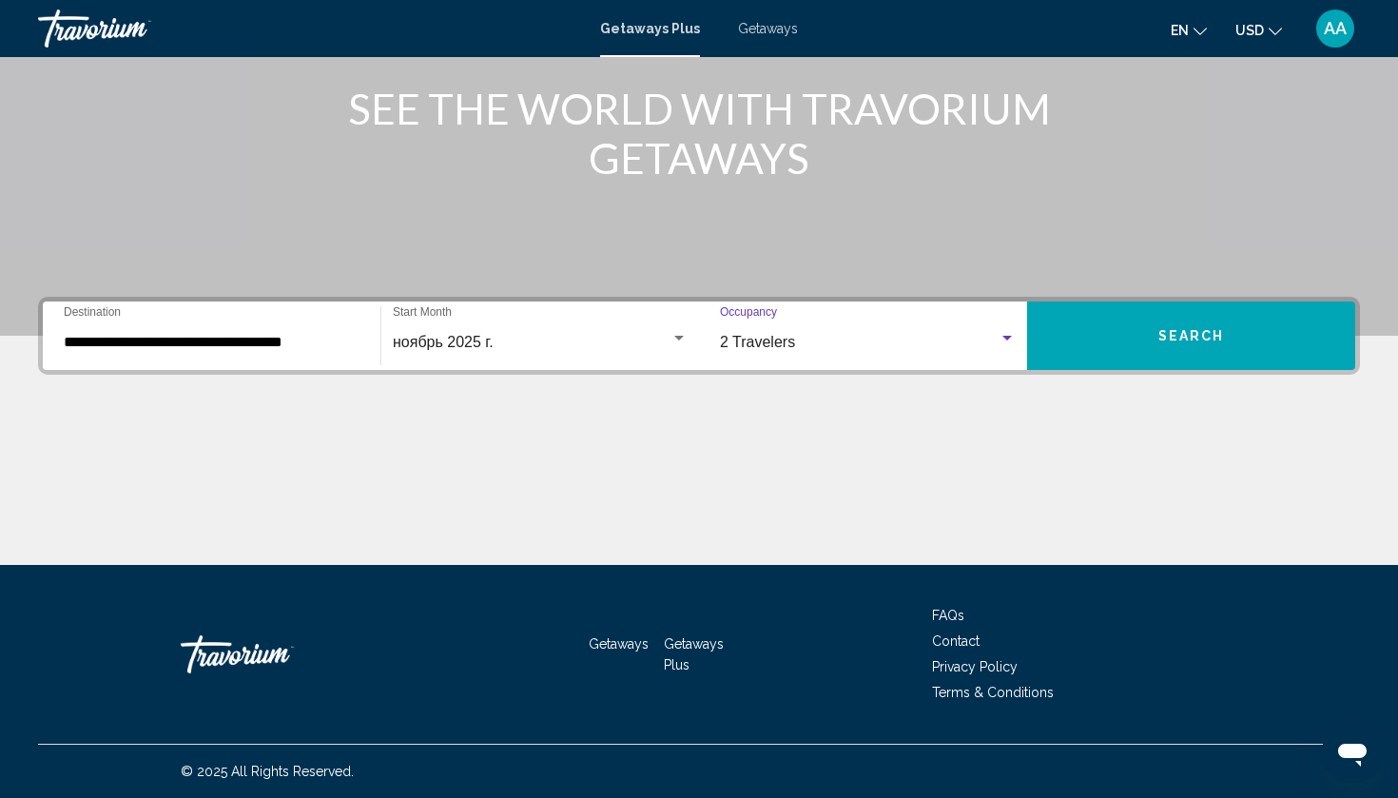
click at [1136, 348] on button "Search" at bounding box center [1191, 336] width 328 height 68
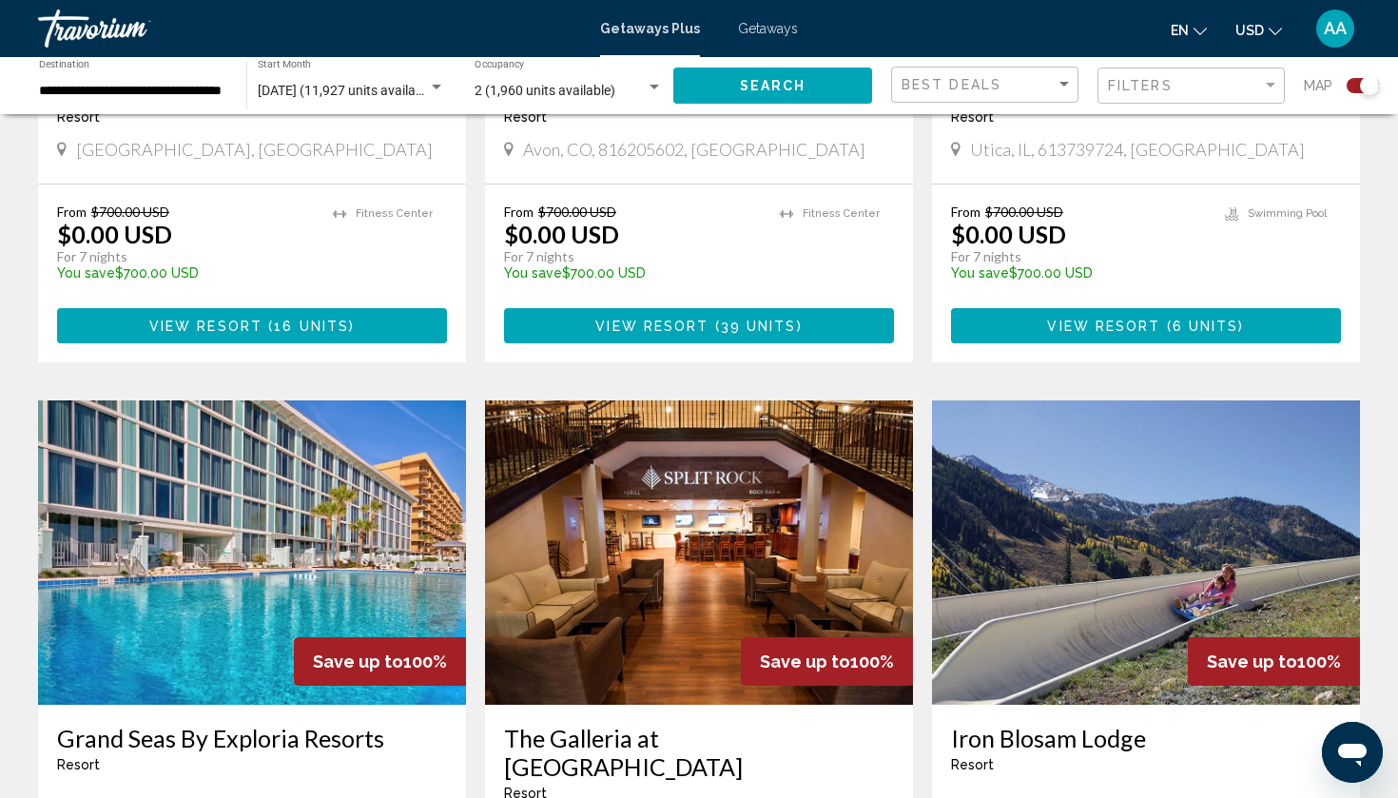
scroll to position [1301, 0]
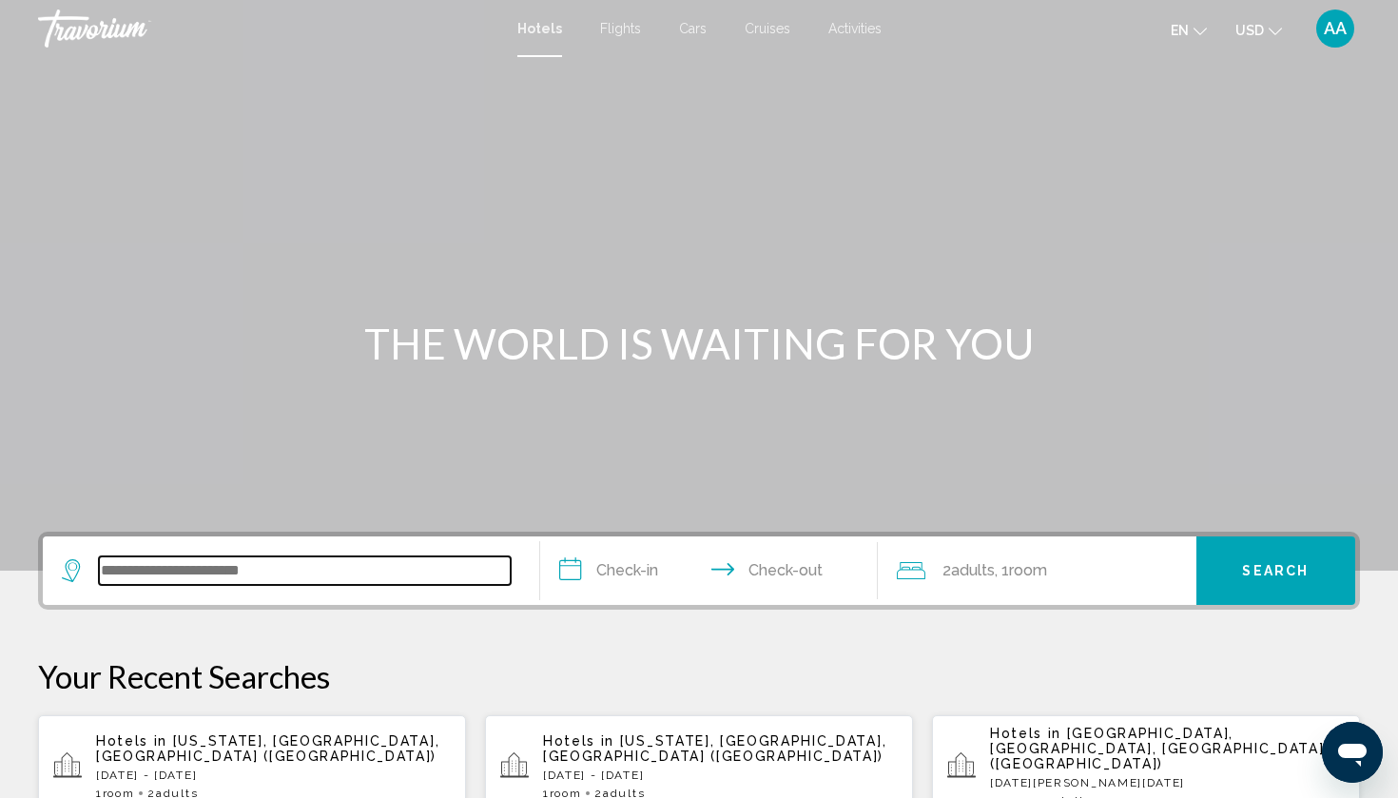
click at [273, 562] on input "Search widget" at bounding box center [305, 570] width 412 height 29
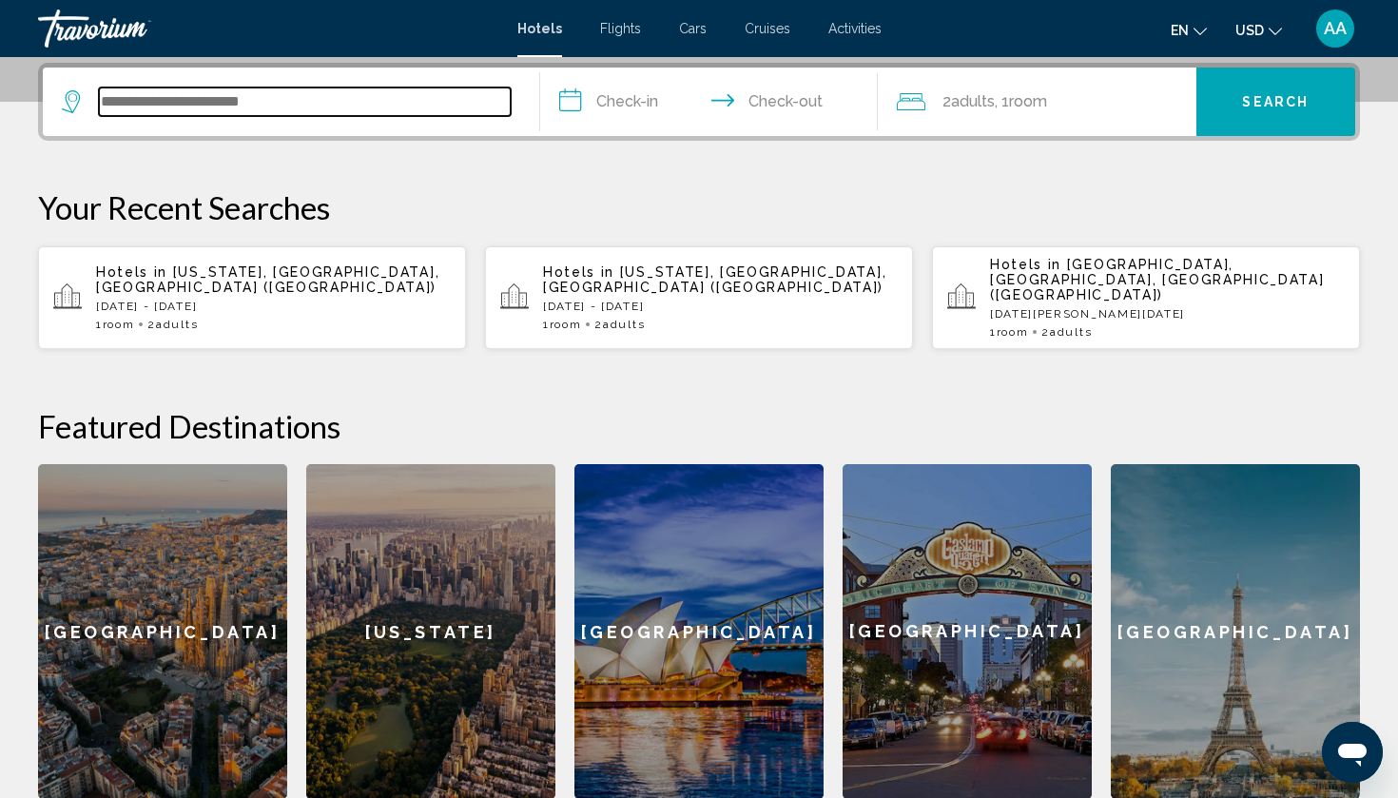
scroll to position [470, 0]
click at [171, 88] on input "Search widget" at bounding box center [305, 101] width 412 height 29
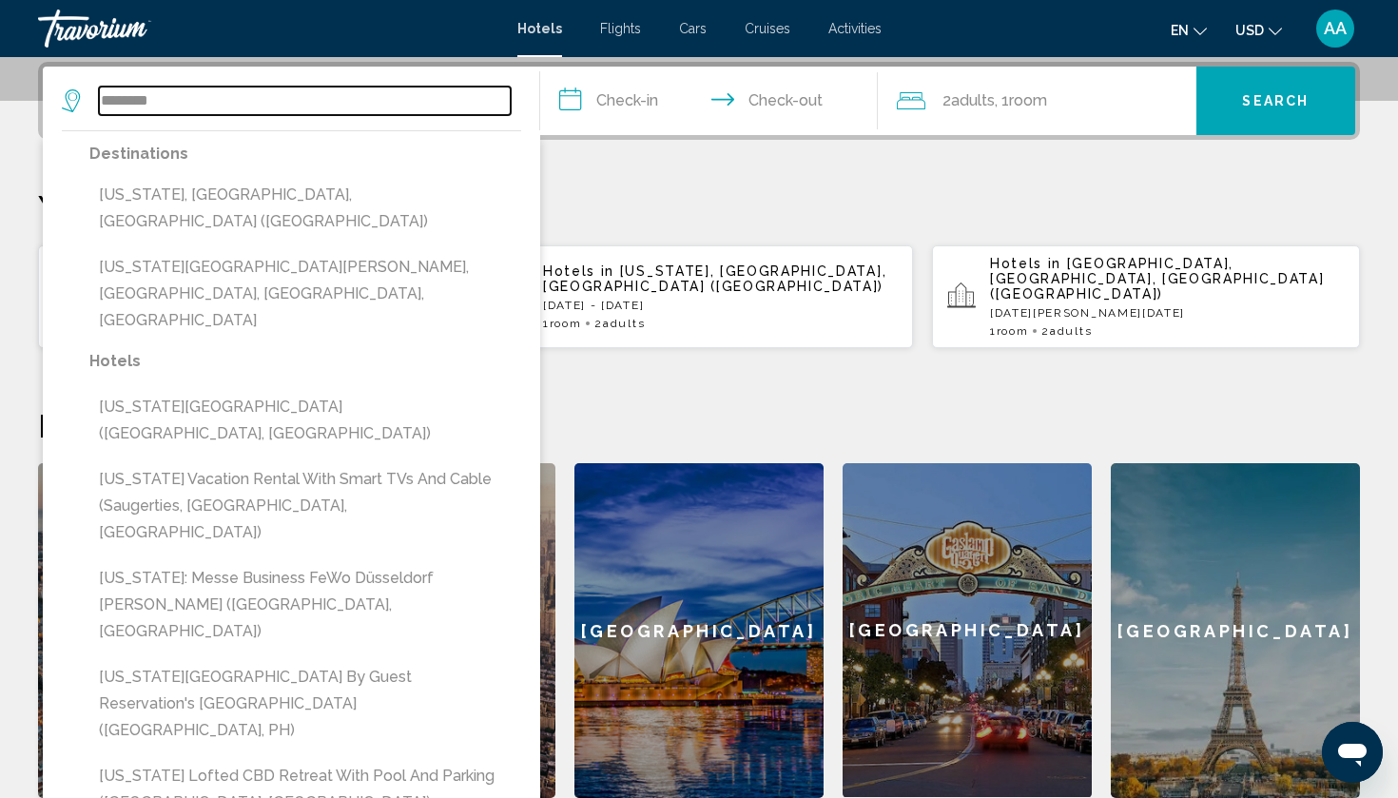
type input "********"
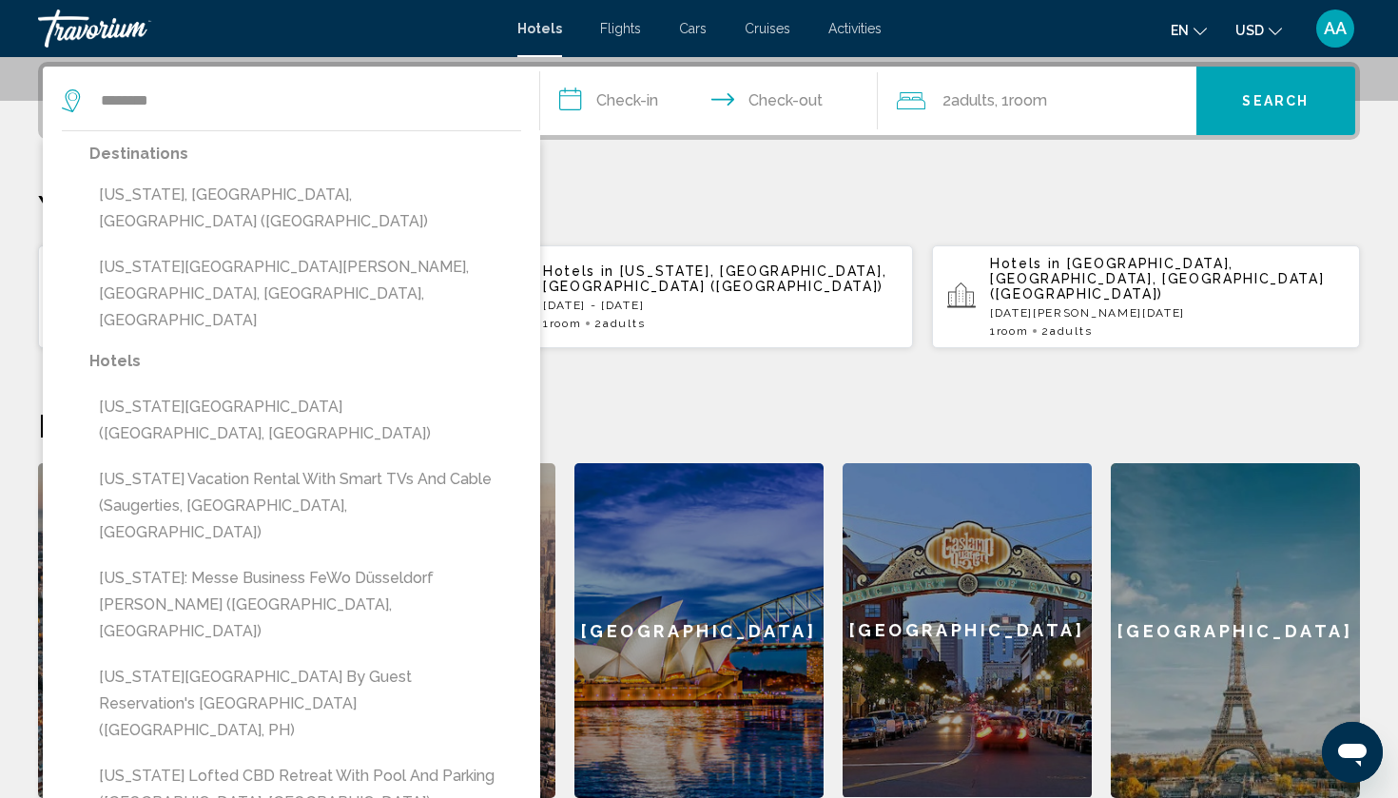
click at [666, 95] on input "**********" at bounding box center [712, 104] width 345 height 74
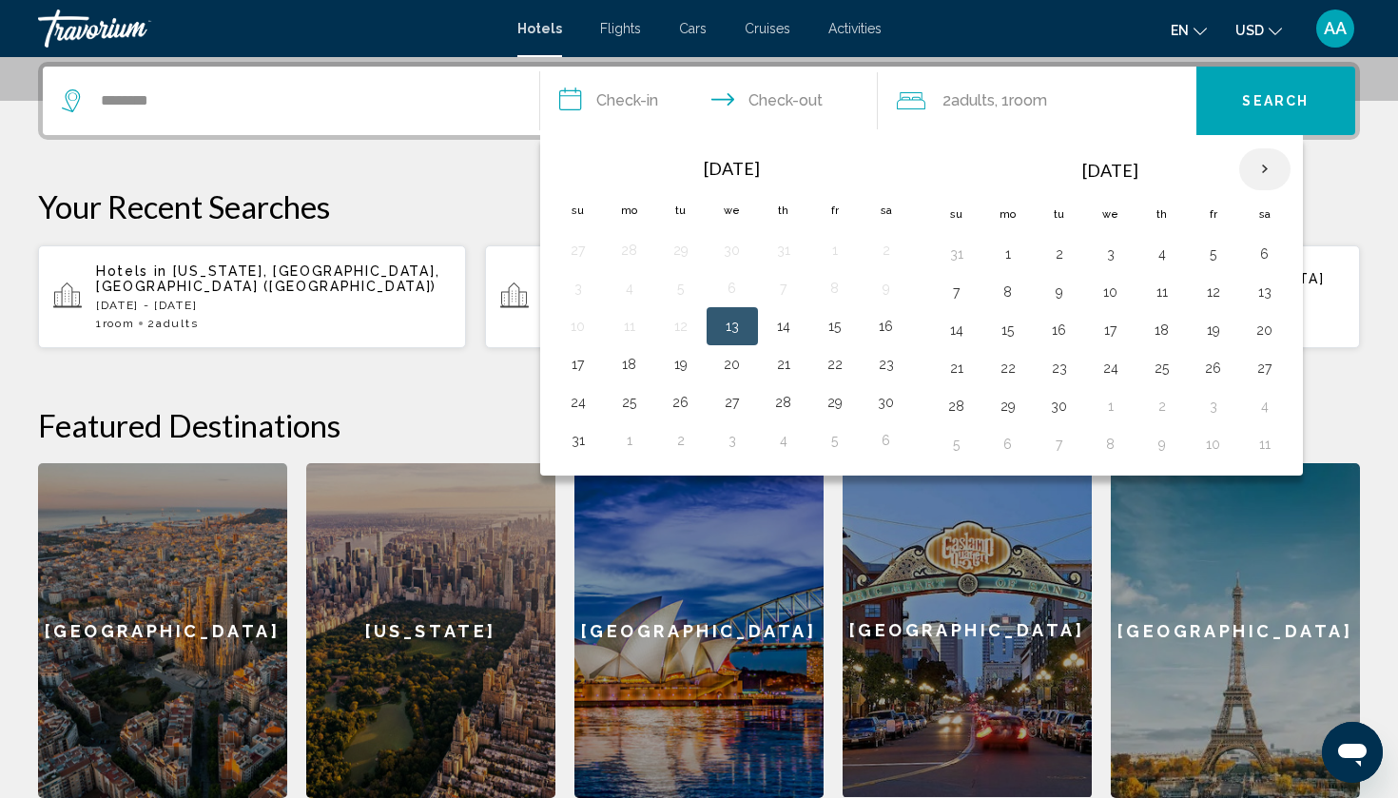
click at [1263, 167] on th "Next month" at bounding box center [1264, 169] width 51 height 42
click at [1063, 291] on button "4" at bounding box center [1059, 292] width 30 height 27
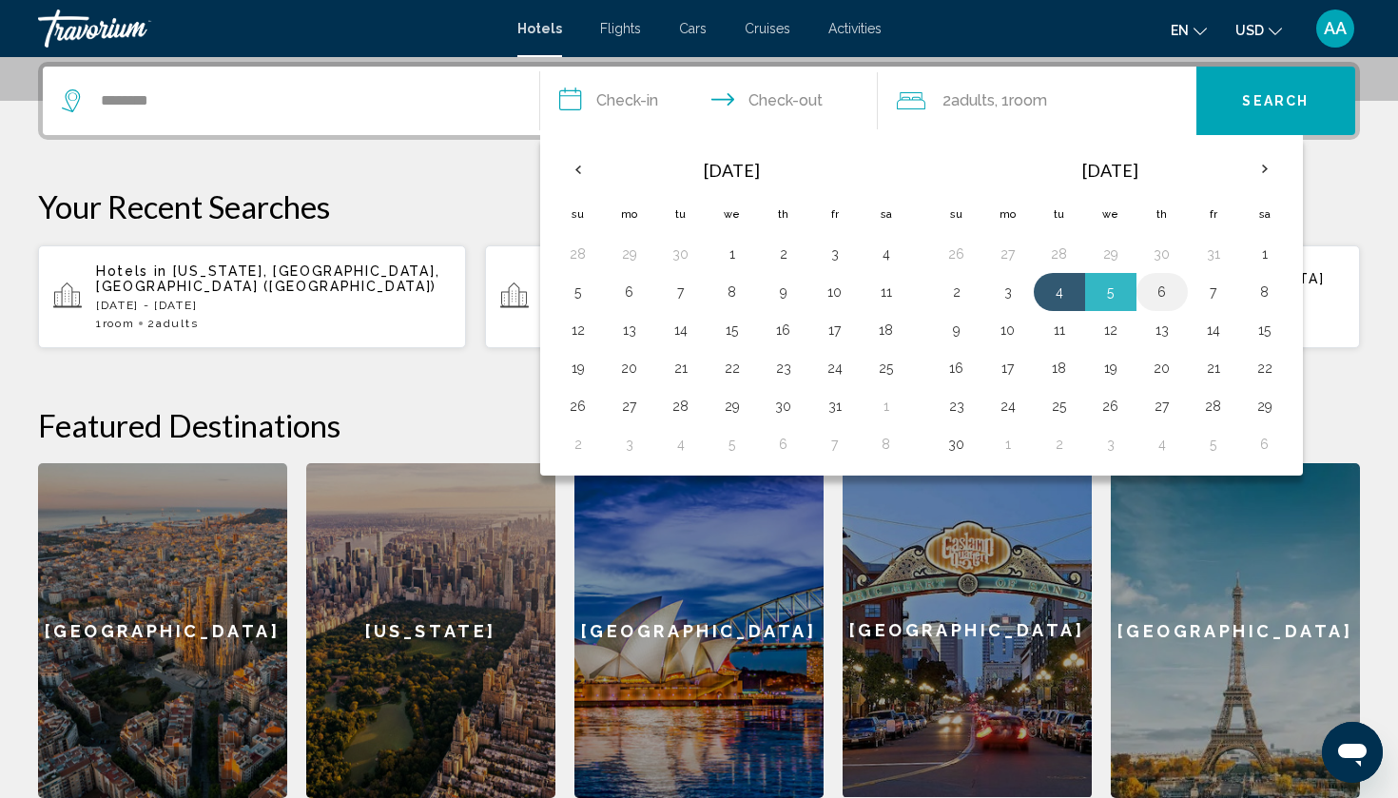
click at [1161, 297] on button "6" at bounding box center [1162, 292] width 30 height 27
type input "**********"
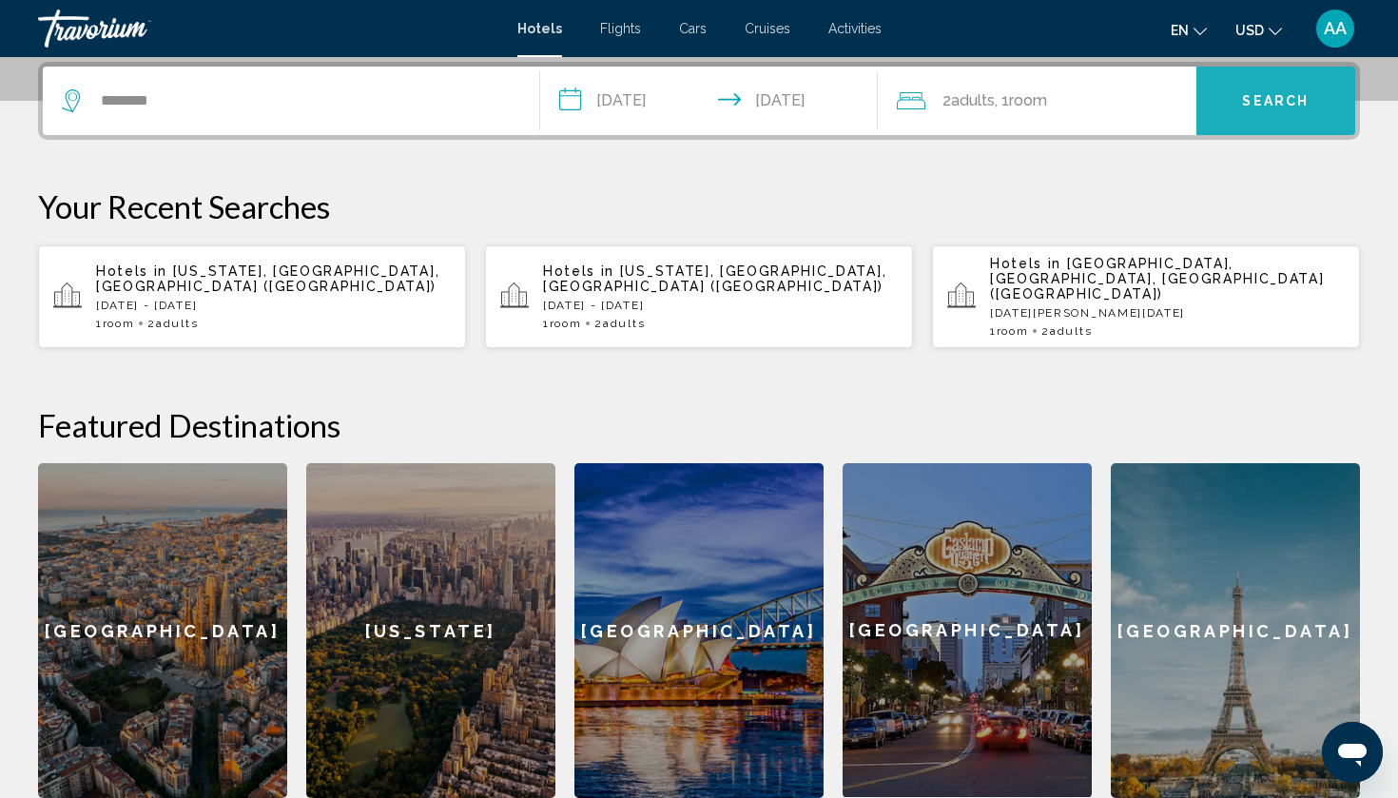
click at [1284, 109] on button "Search" at bounding box center [1277, 101] width 160 height 68
drag, startPoint x: 1284, startPoint y: 109, endPoint x: 1261, endPoint y: 97, distance: 26.0
click at [1261, 97] on button "Search" at bounding box center [1277, 101] width 160 height 68
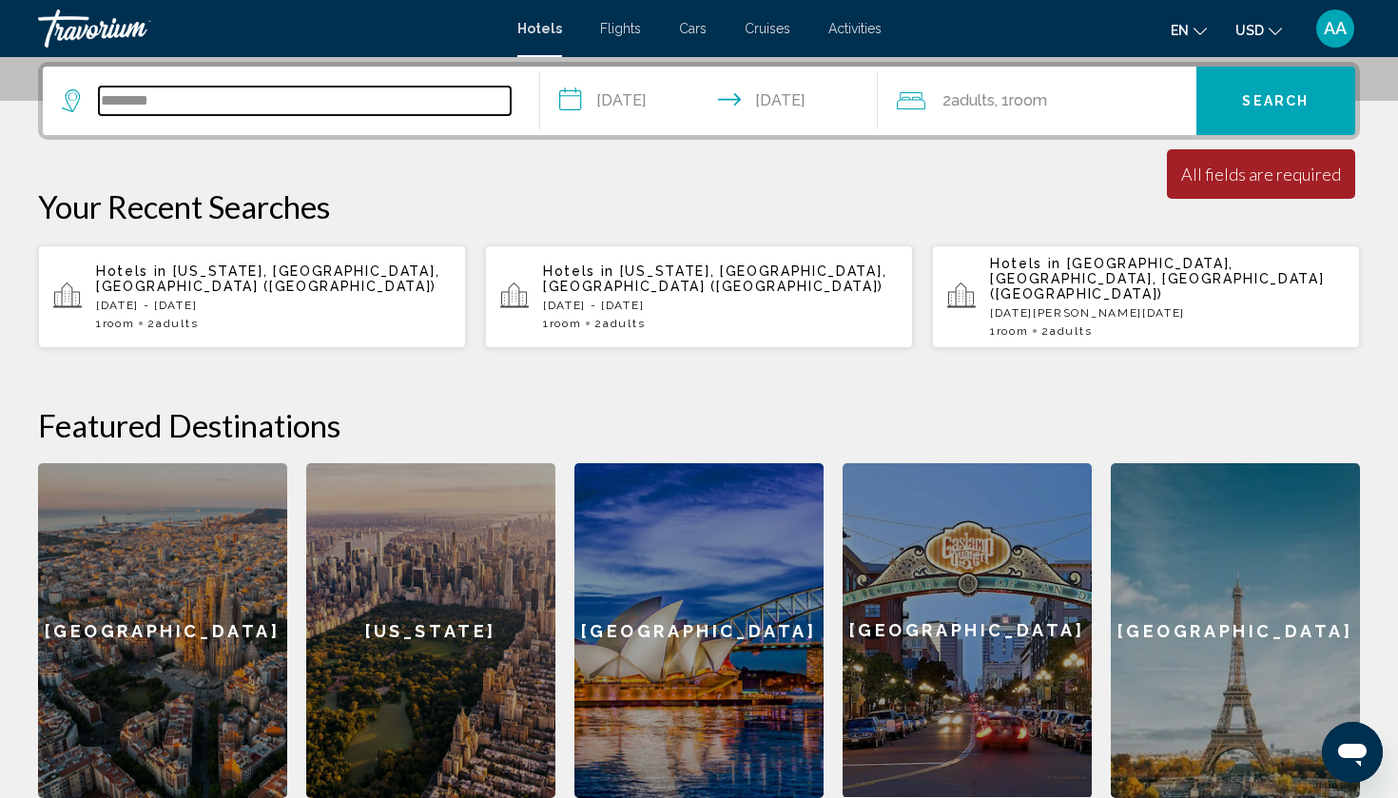
click at [192, 107] on input "********" at bounding box center [305, 101] width 412 height 29
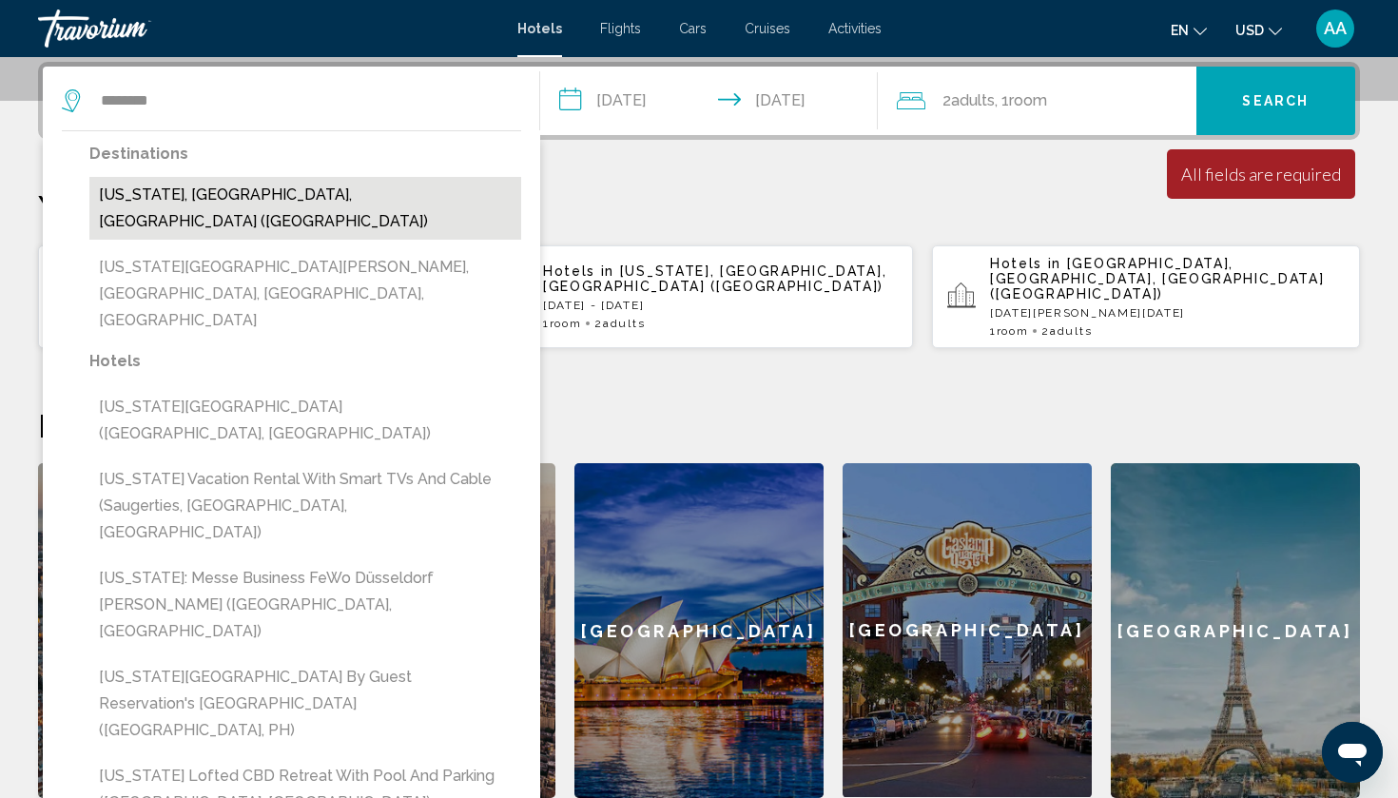
drag, startPoint x: 192, startPoint y: 107, endPoint x: 180, endPoint y: 197, distance: 91.2
click at [180, 197] on button "[US_STATE], [GEOGRAPHIC_DATA], [GEOGRAPHIC_DATA] ([GEOGRAPHIC_DATA])" at bounding box center [305, 208] width 432 height 63
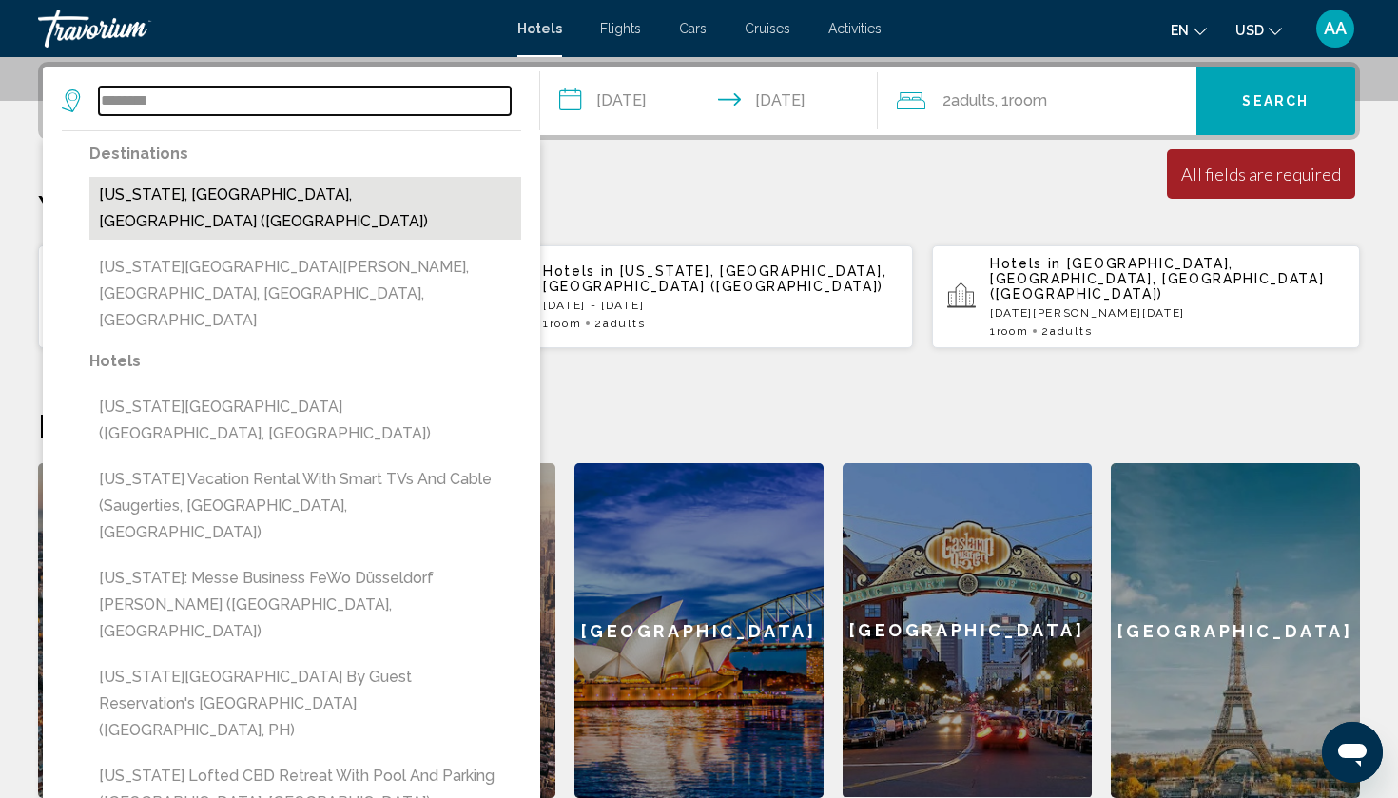
type input "**********"
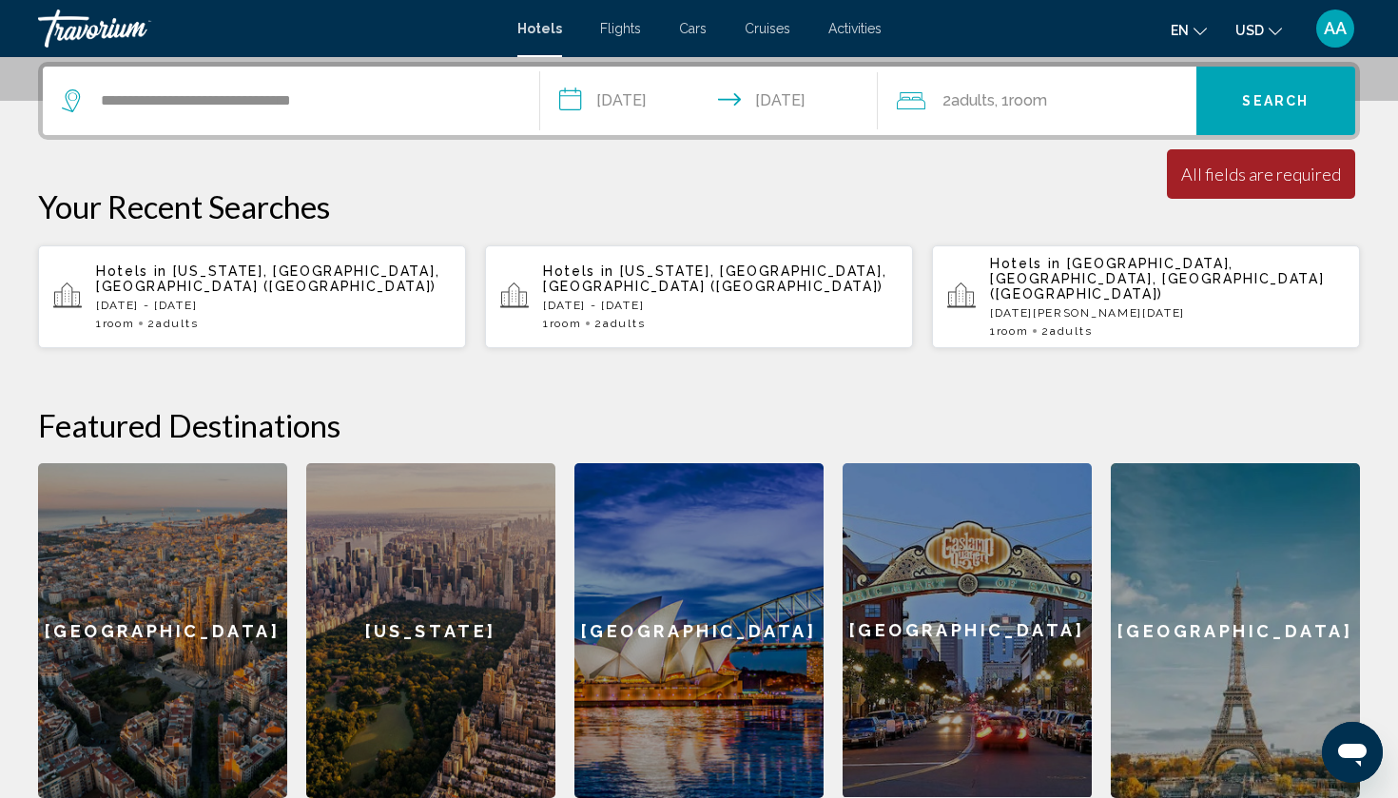
click at [1289, 97] on span "Search" at bounding box center [1275, 101] width 67 height 15
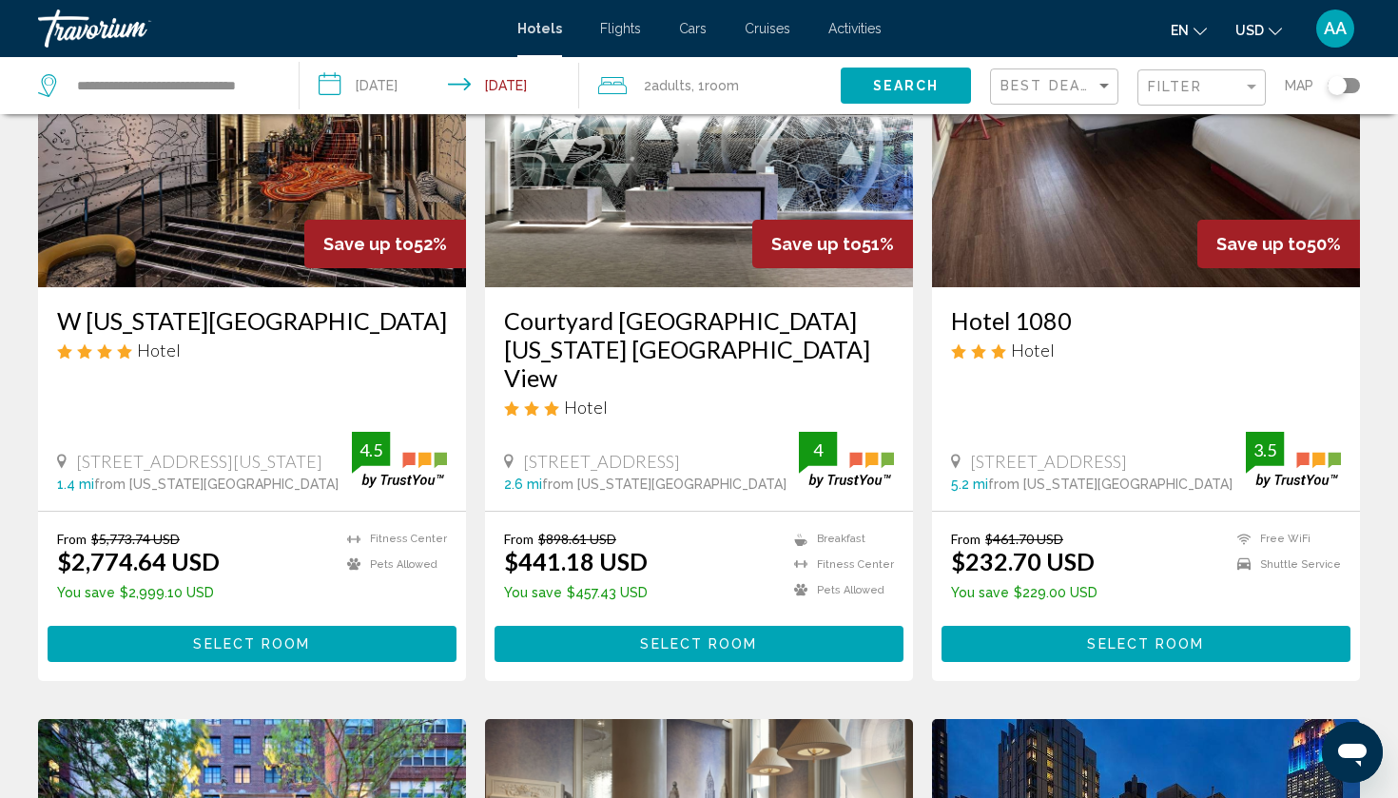
scroll to position [184, 0]
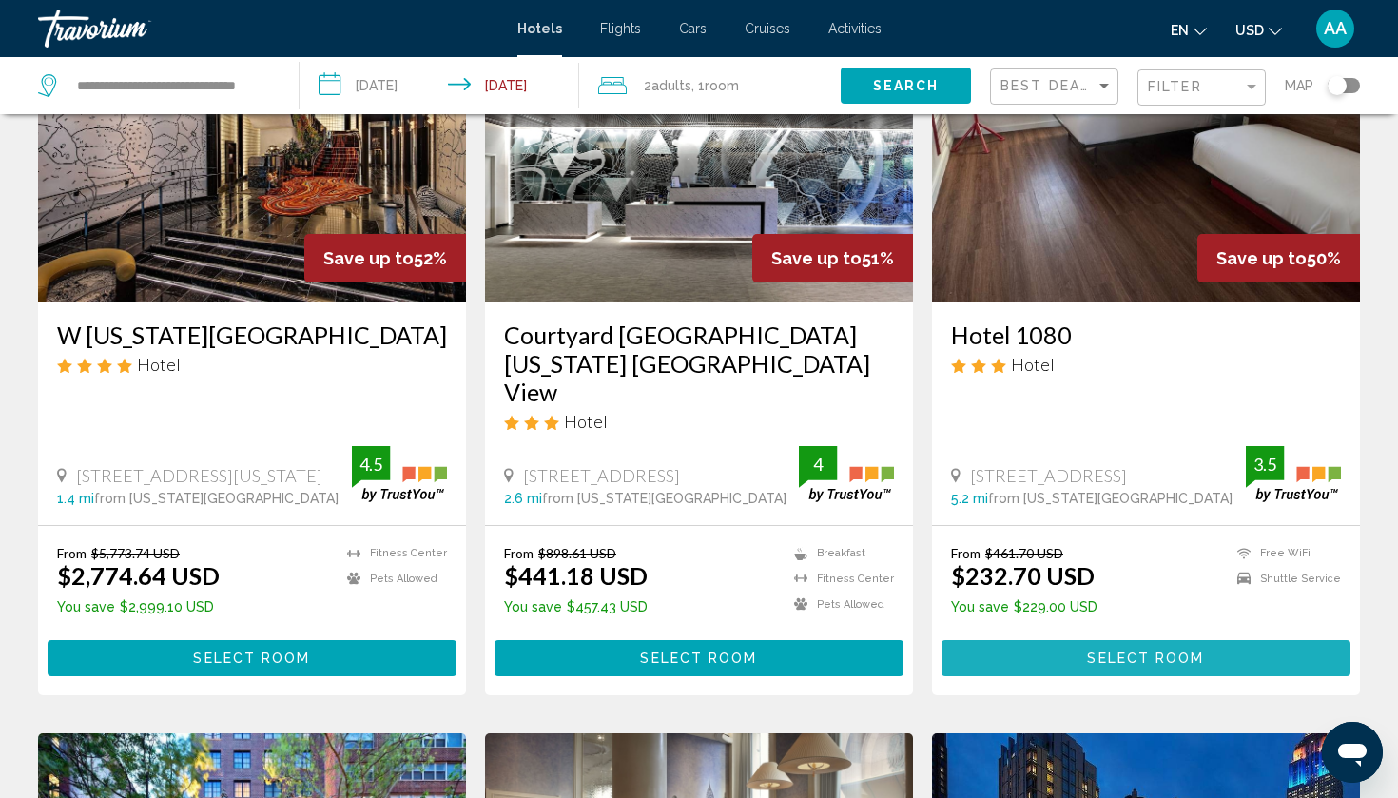
click at [1100, 652] on span "Select Room" at bounding box center [1145, 659] width 117 height 15
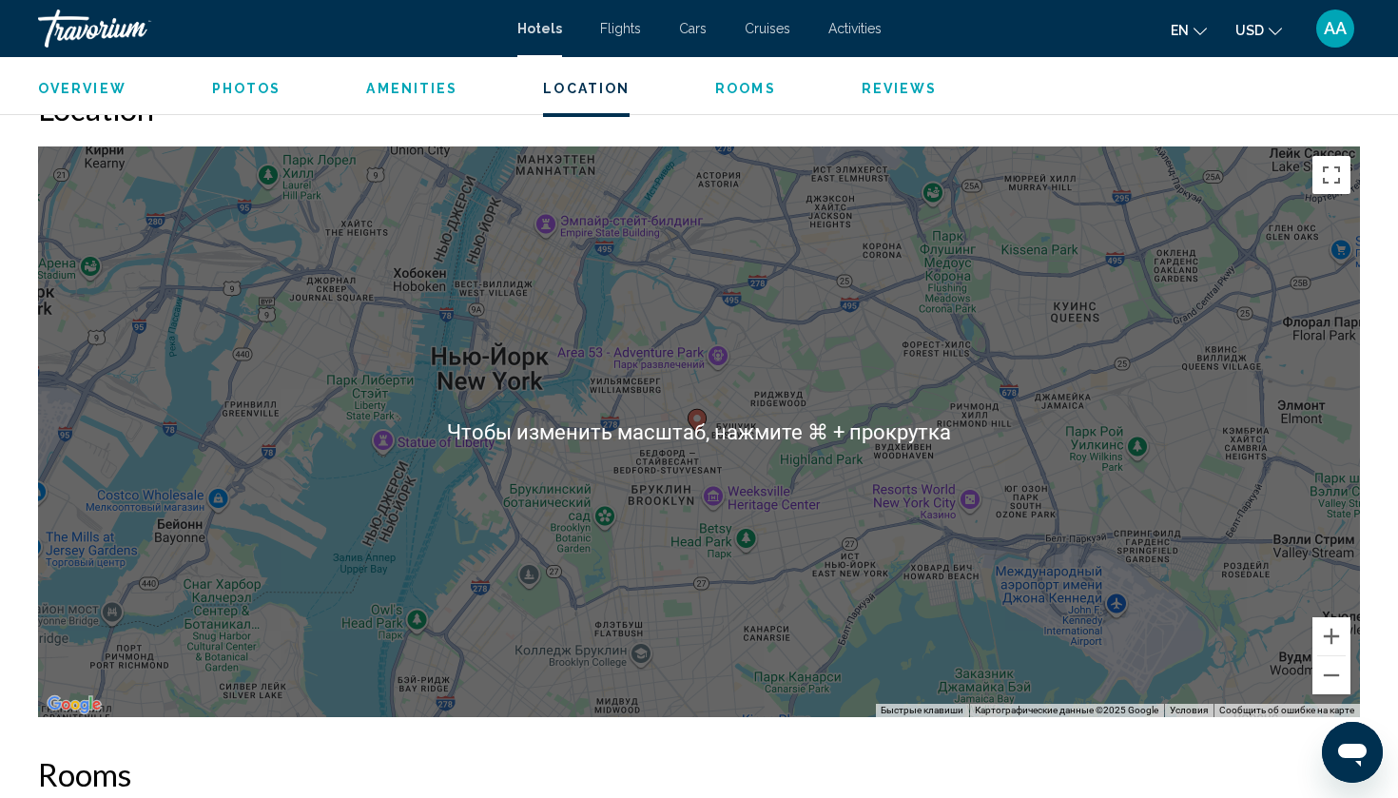
scroll to position [1766, 0]
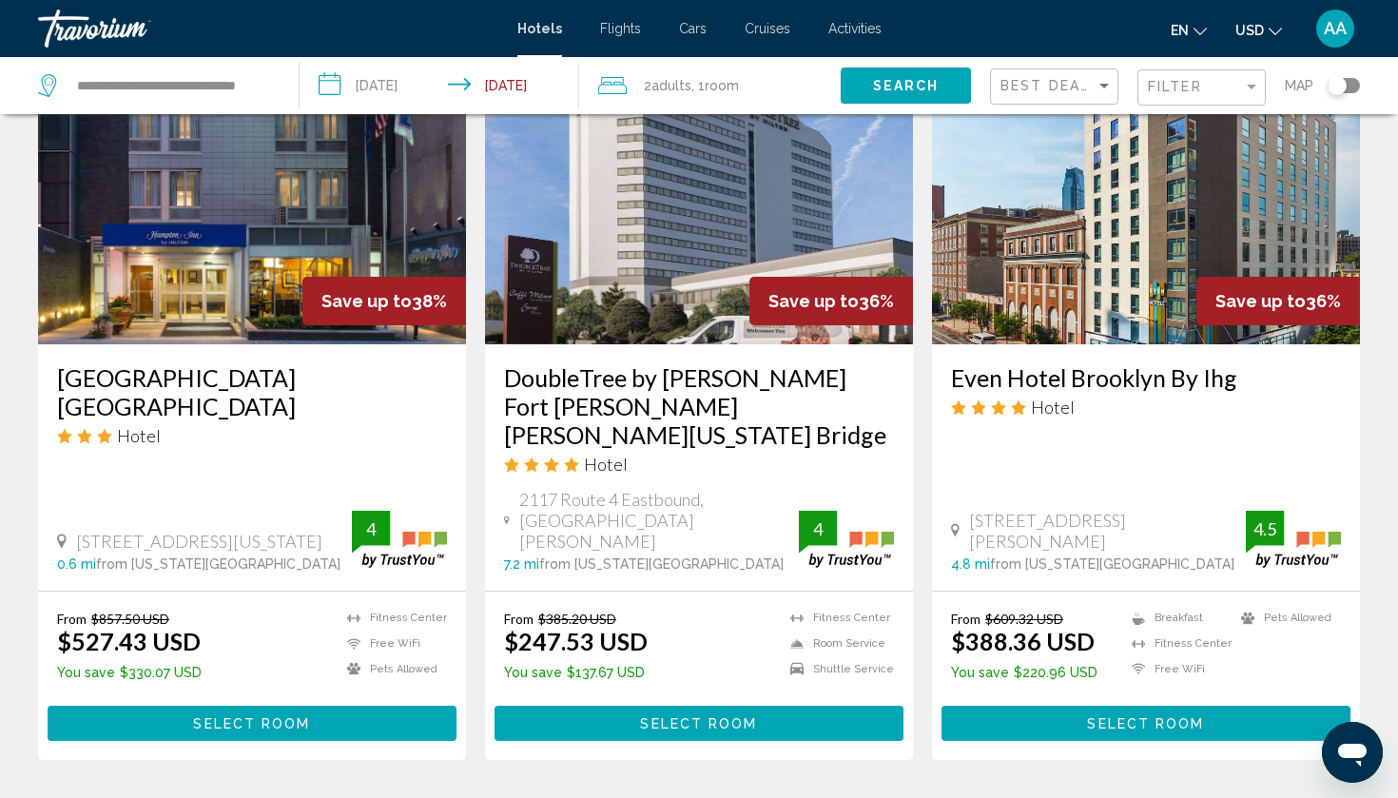
scroll to position [1600, 0]
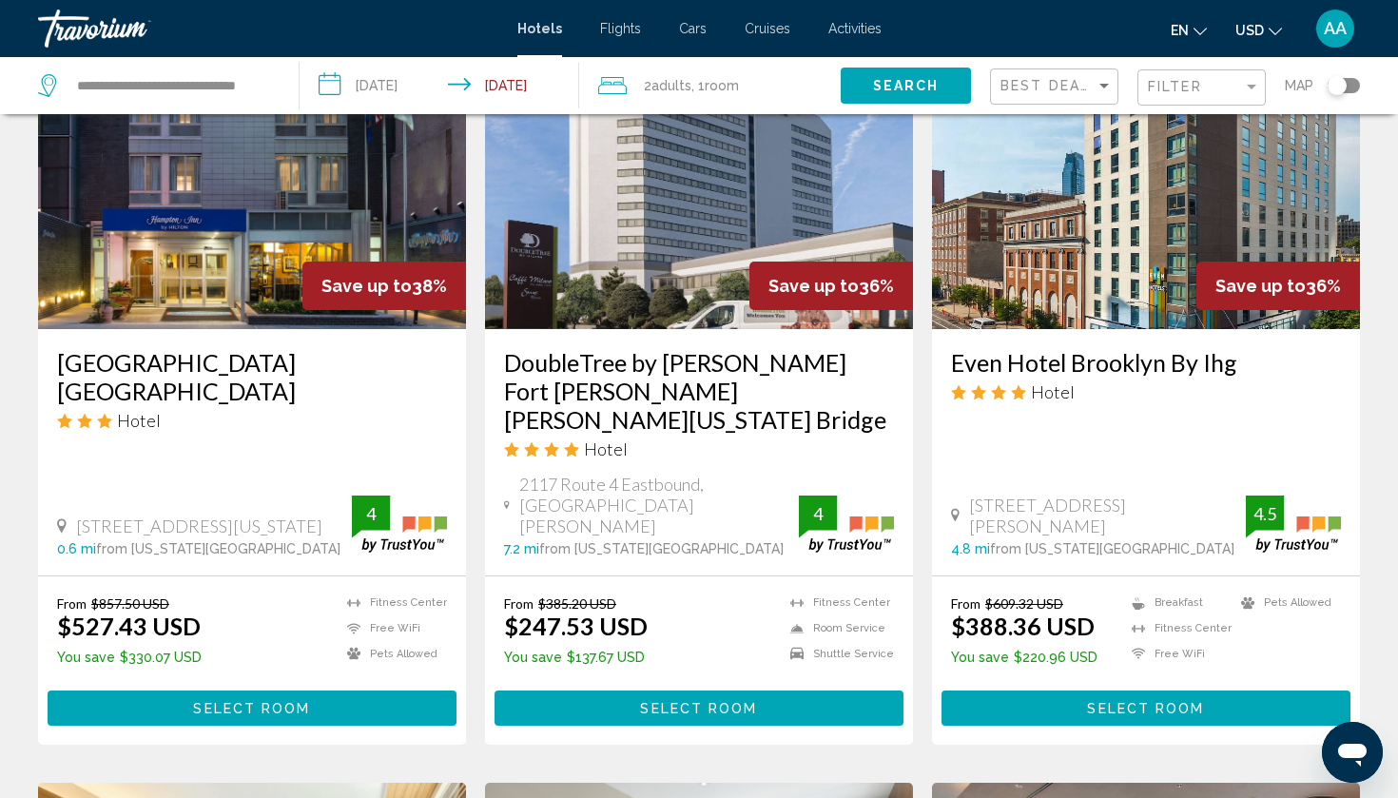
click at [654, 701] on span "Select Room" at bounding box center [698, 708] width 117 height 15
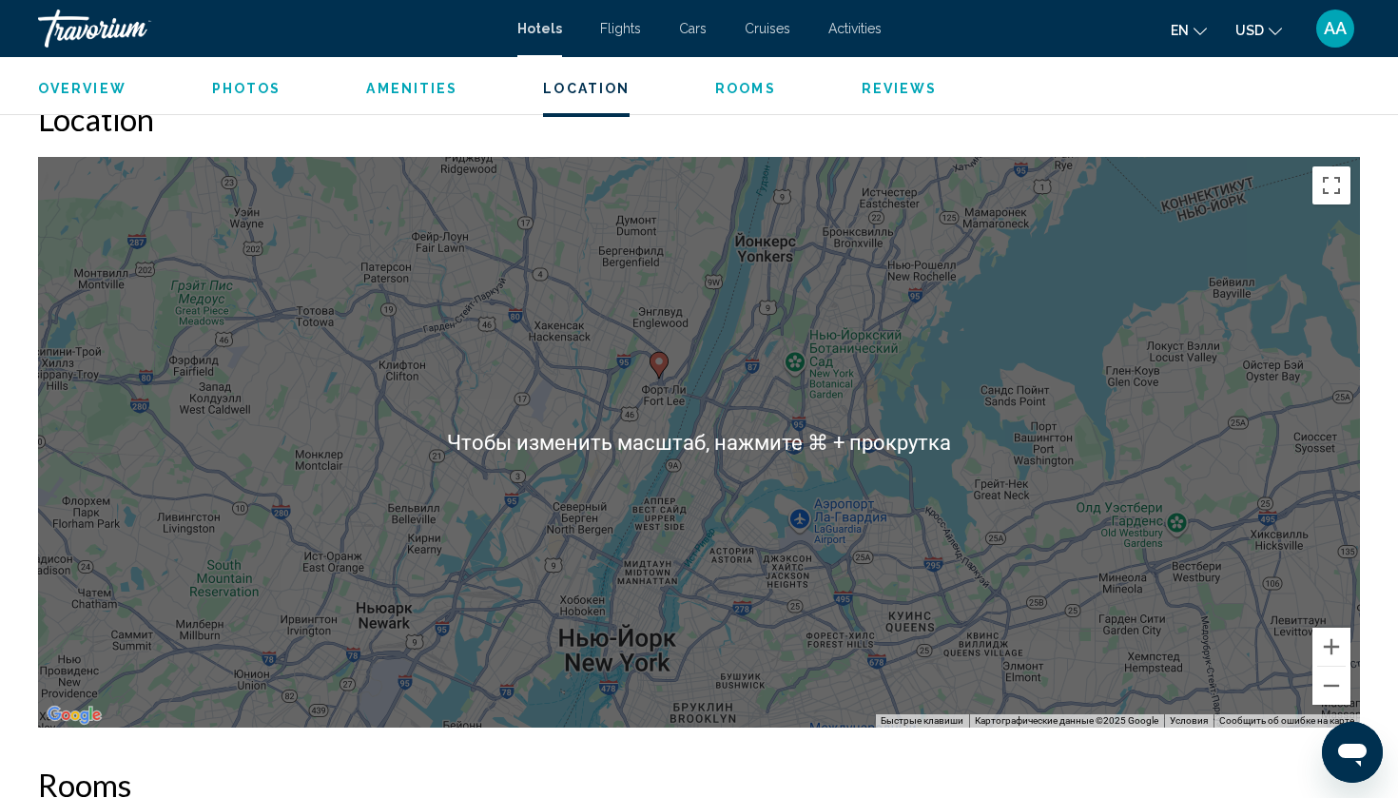
scroll to position [1767, 0]
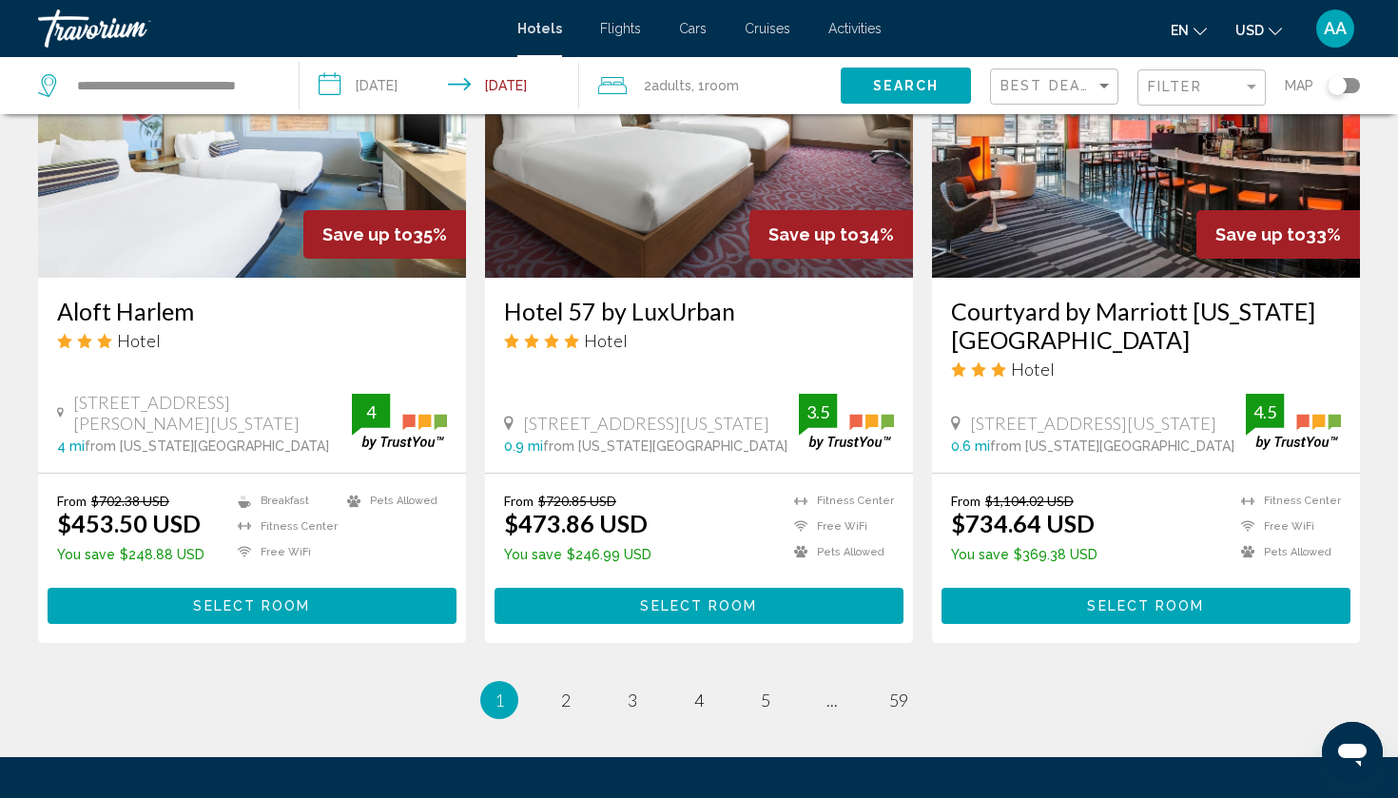
scroll to position [2411, 0]
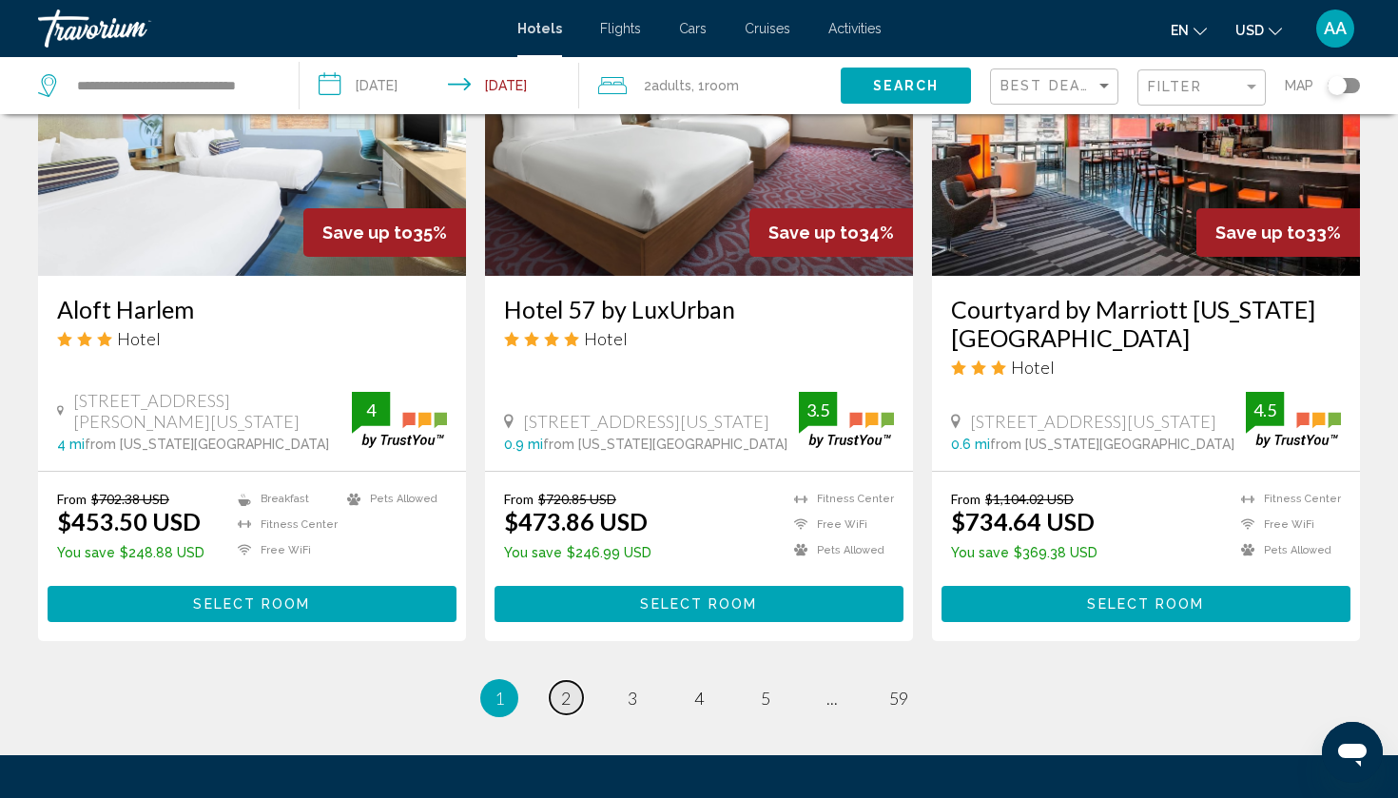
click at [566, 688] on span "2" at bounding box center [566, 698] width 10 height 21
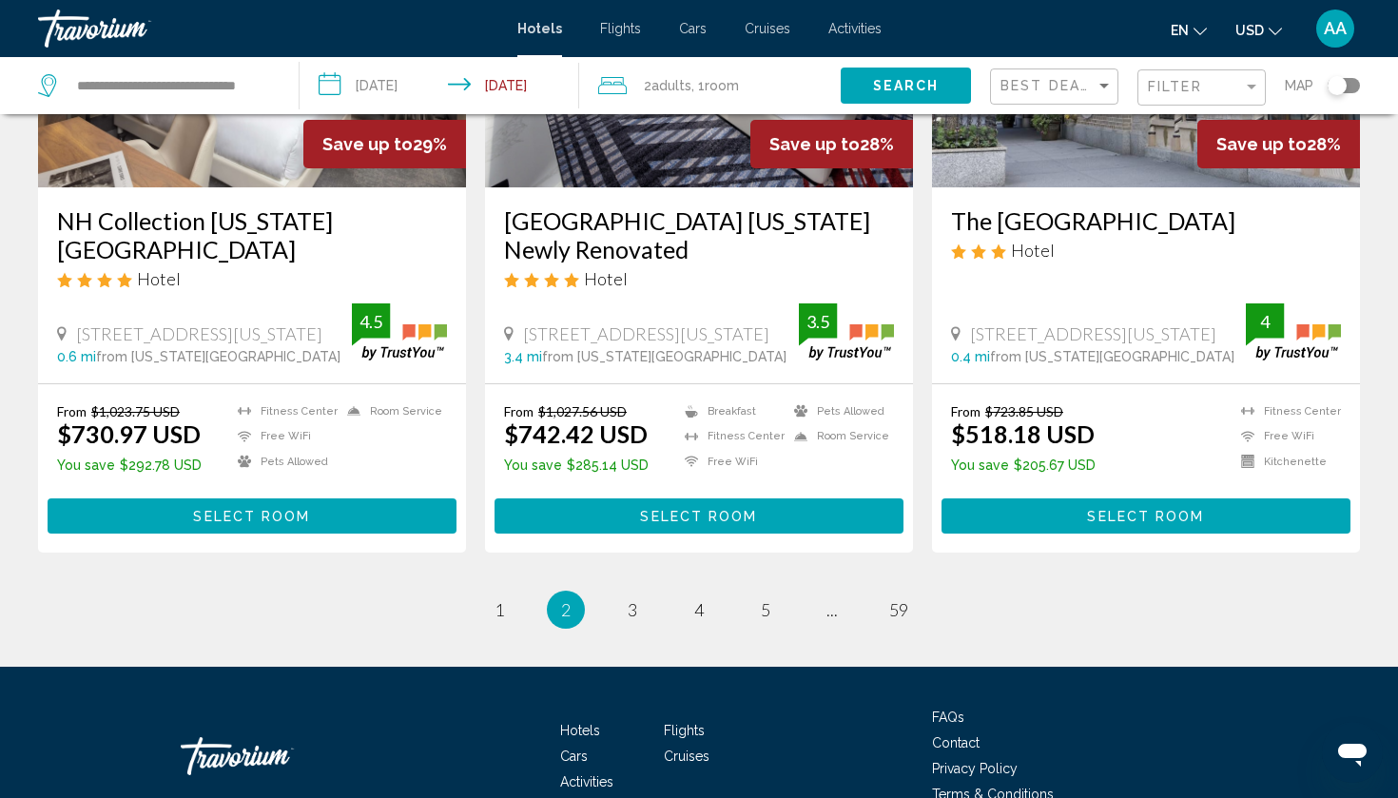
scroll to position [2423, 0]
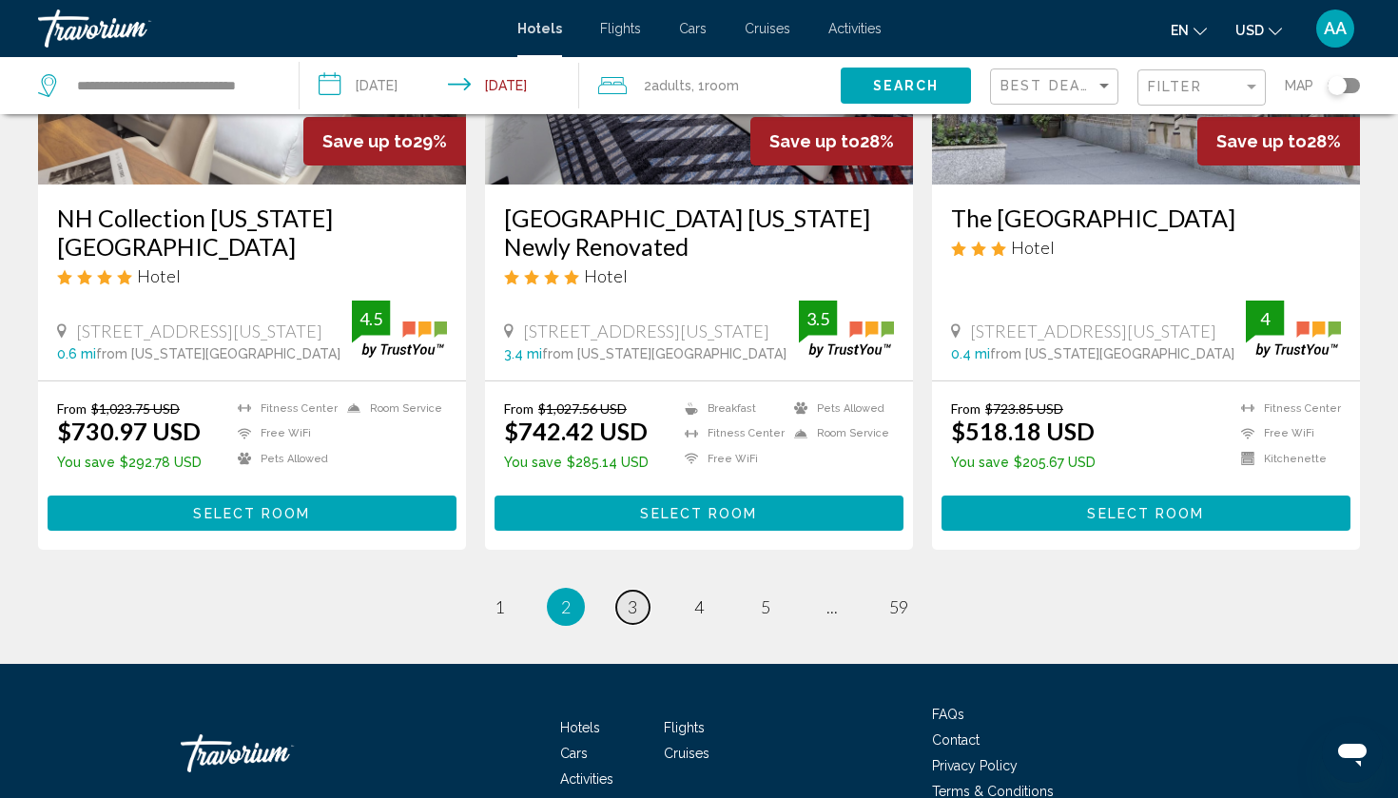
click at [634, 617] on span "3" at bounding box center [633, 606] width 10 height 21
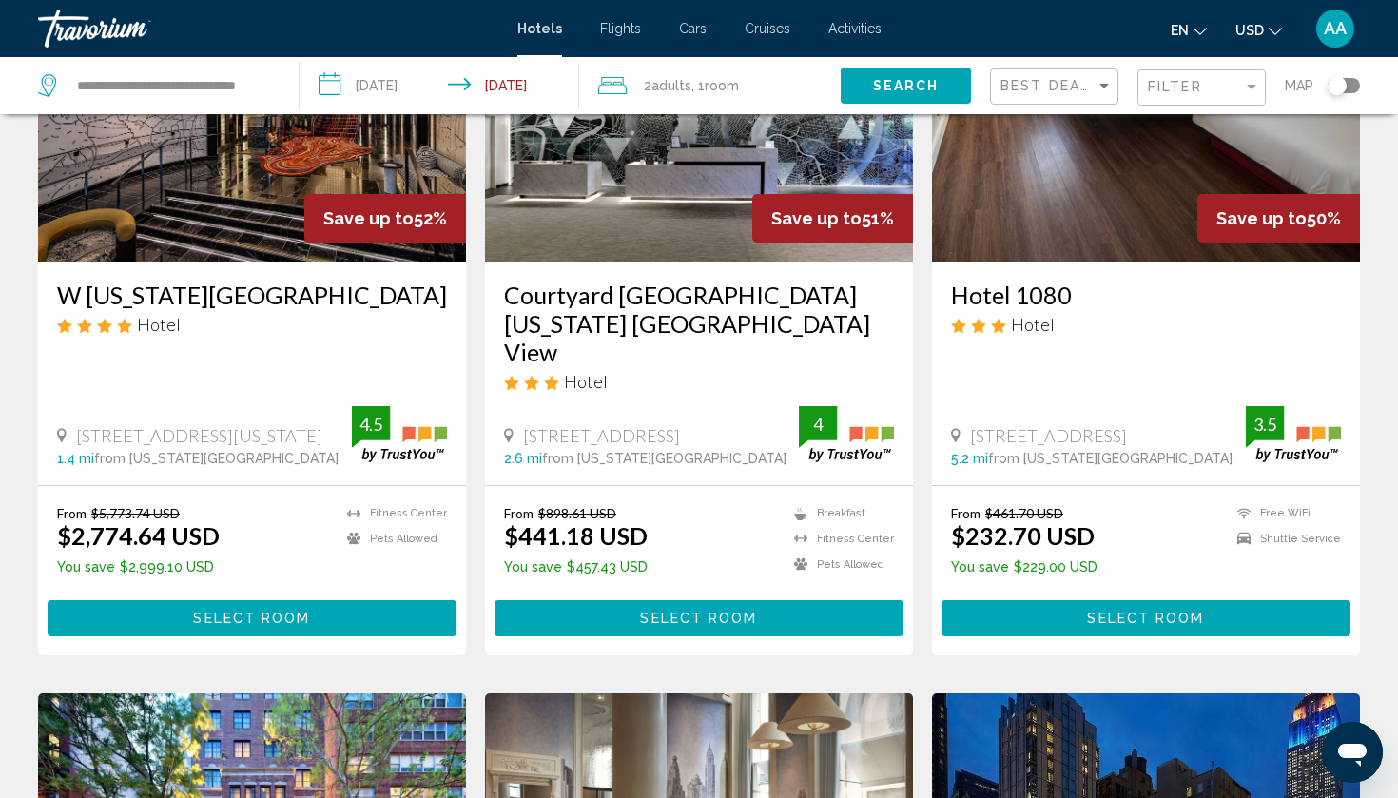
scroll to position [229, 0]
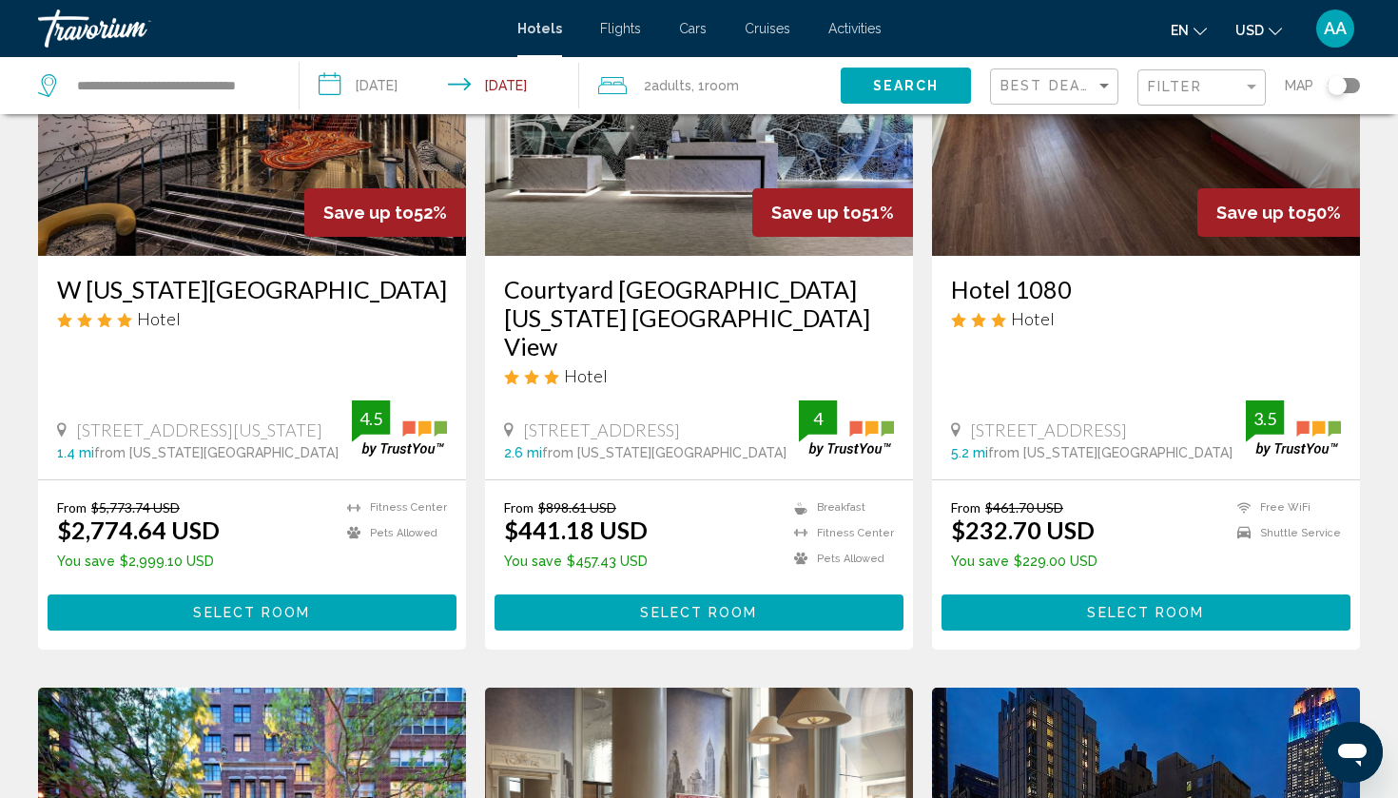
click at [1078, 595] on button "Select Room" at bounding box center [1146, 612] width 409 height 35
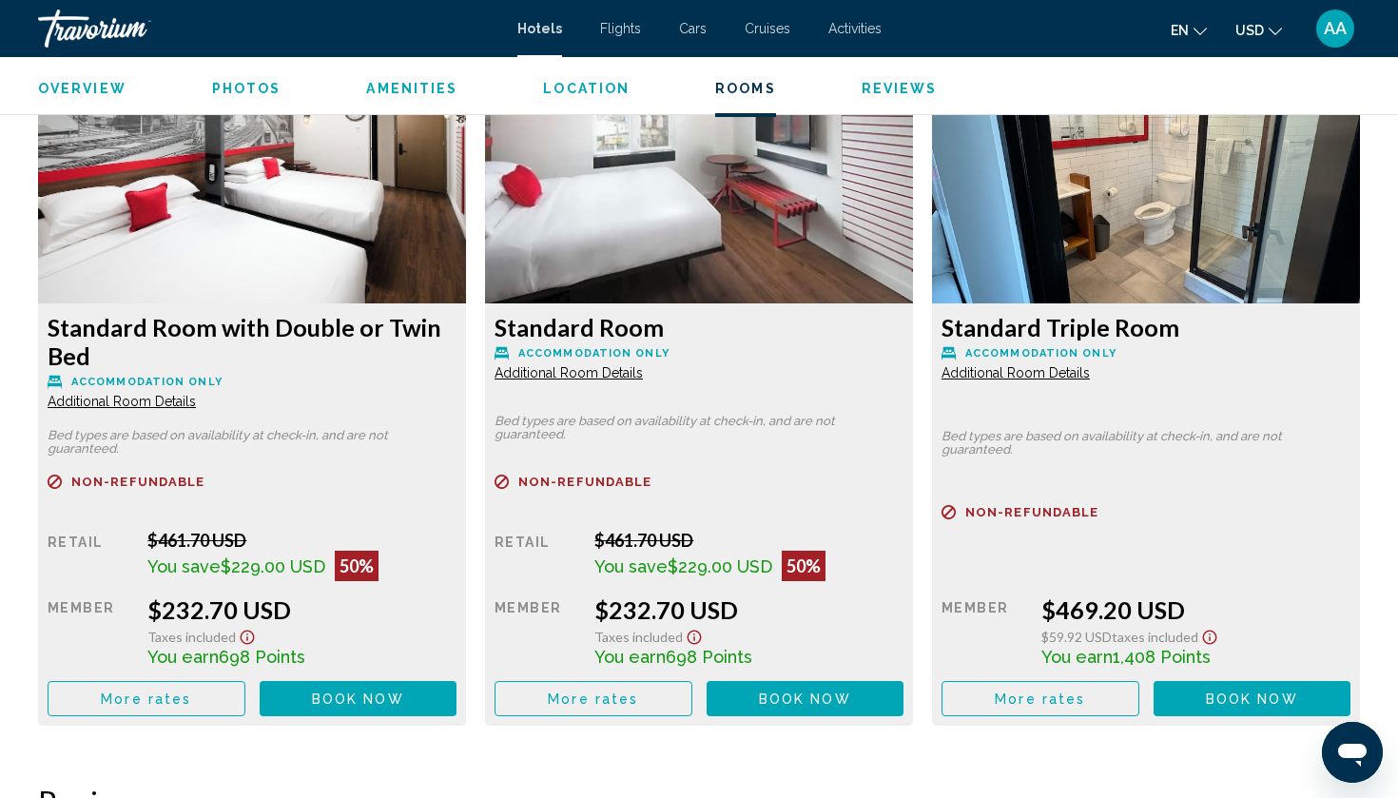
scroll to position [2629, 0]
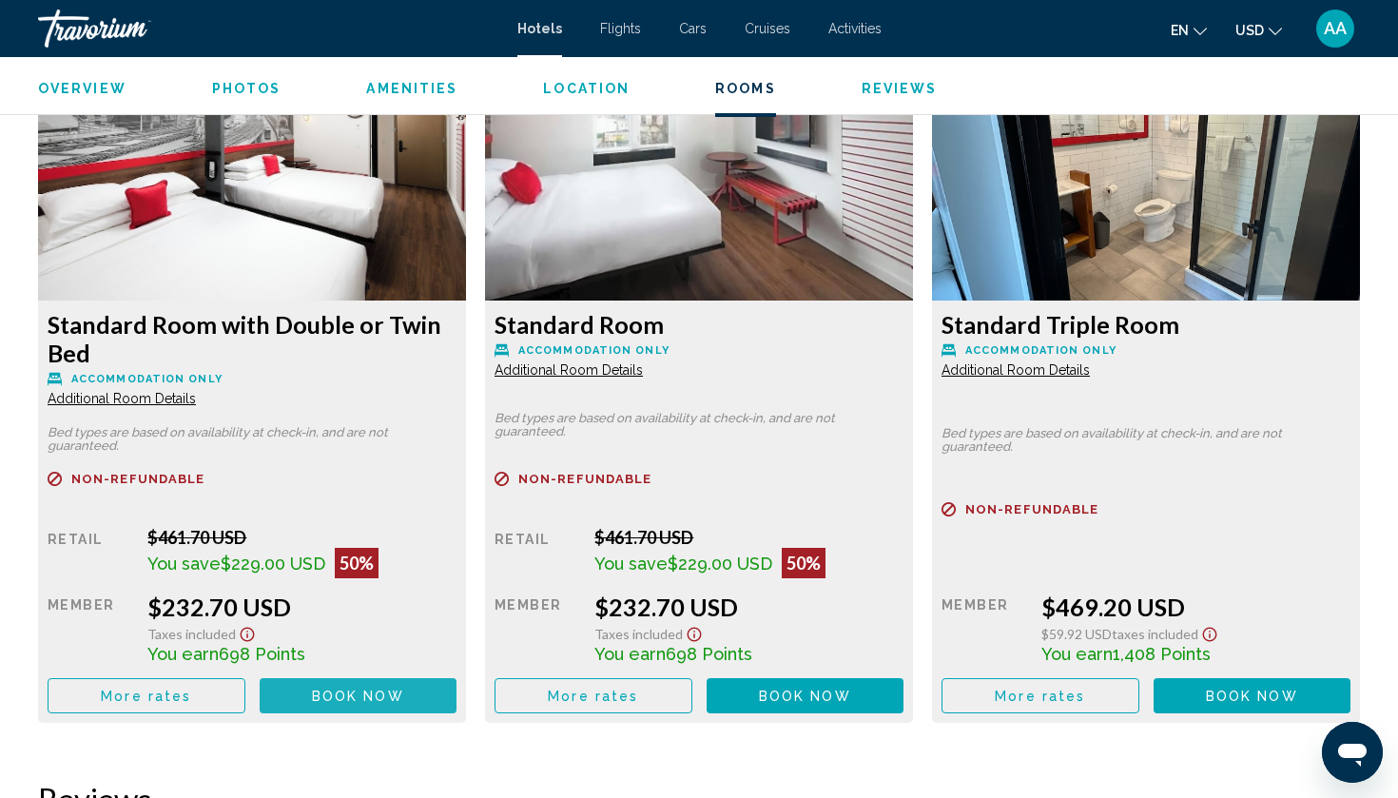
click at [369, 699] on span "Book now" at bounding box center [358, 696] width 92 height 15
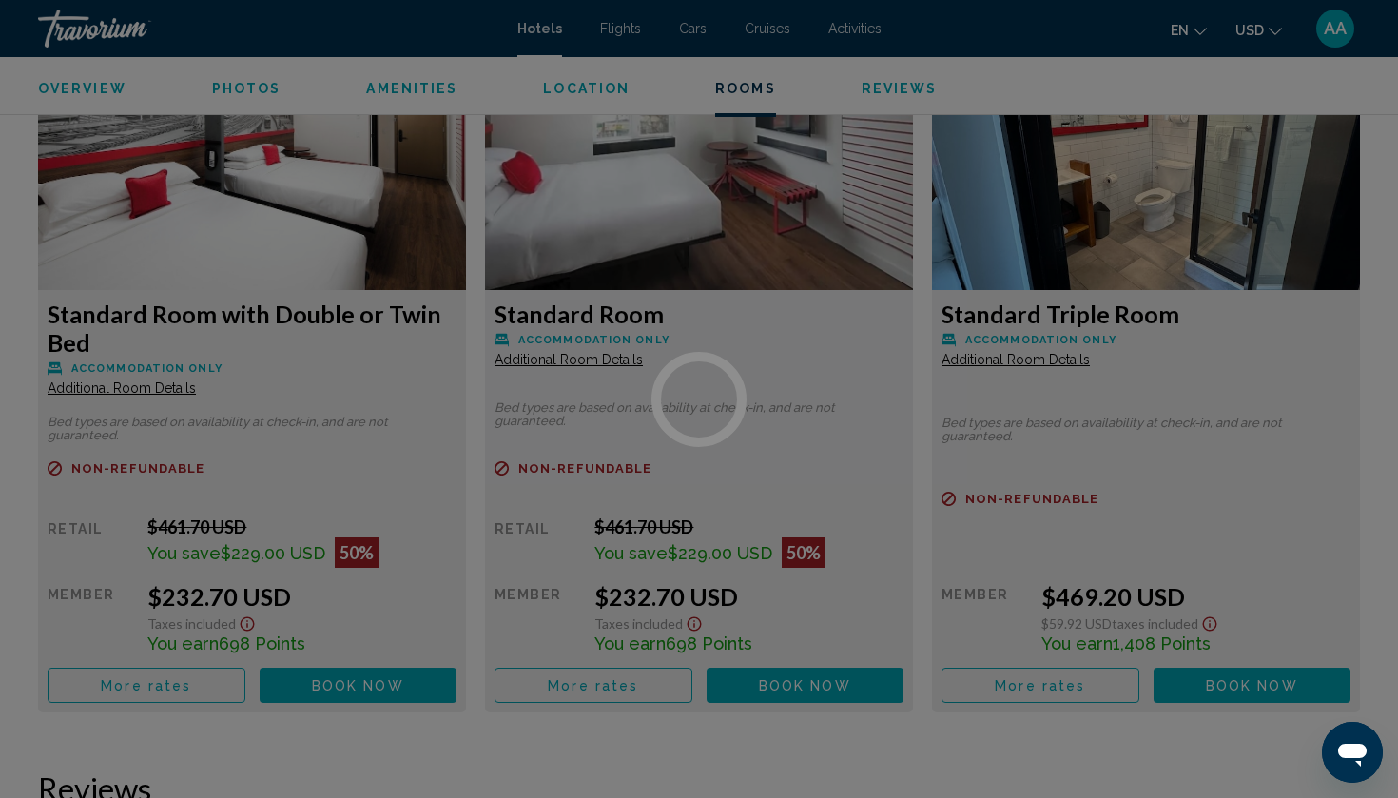
scroll to position [2646, 0]
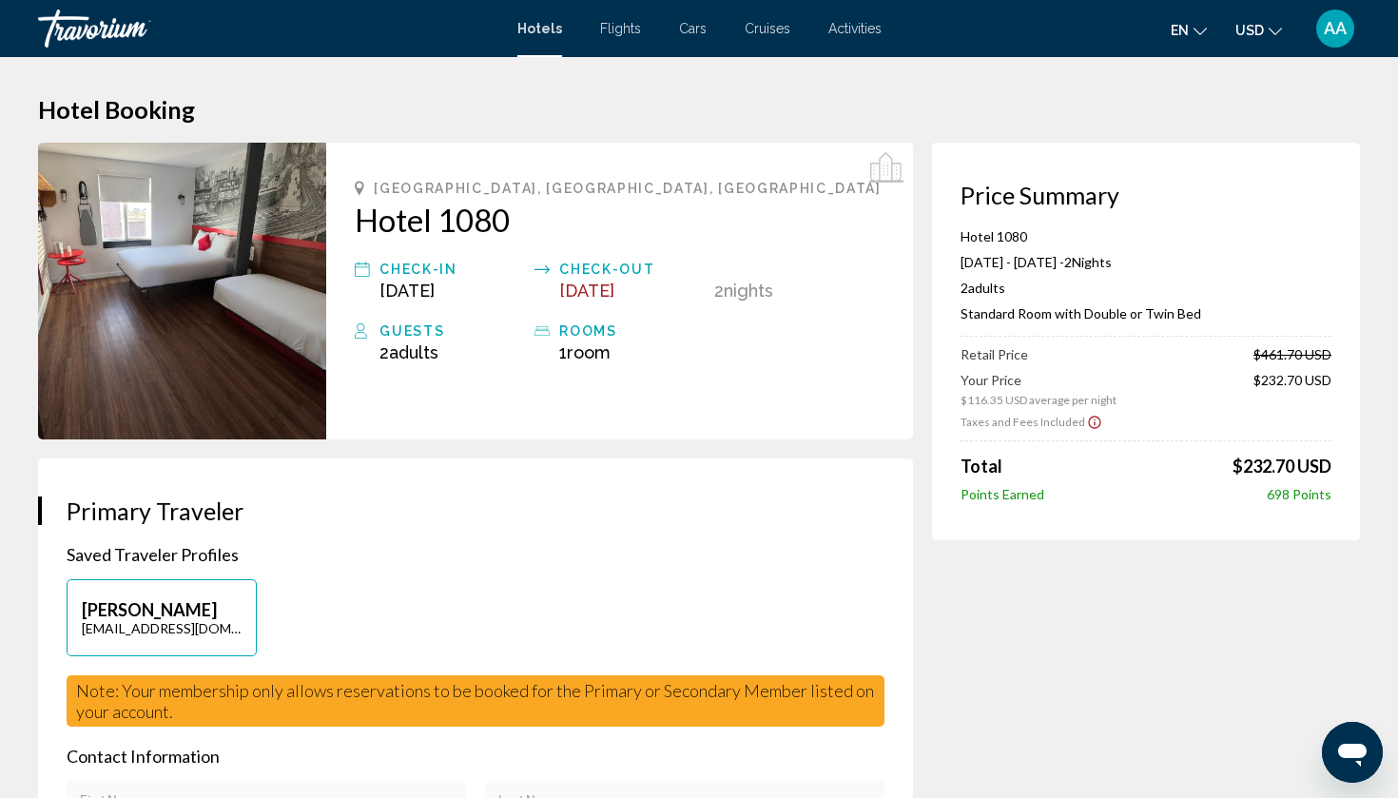
click at [217, 359] on img "Main content" at bounding box center [182, 291] width 288 height 297
click at [184, 249] on img "Main content" at bounding box center [182, 291] width 288 height 297
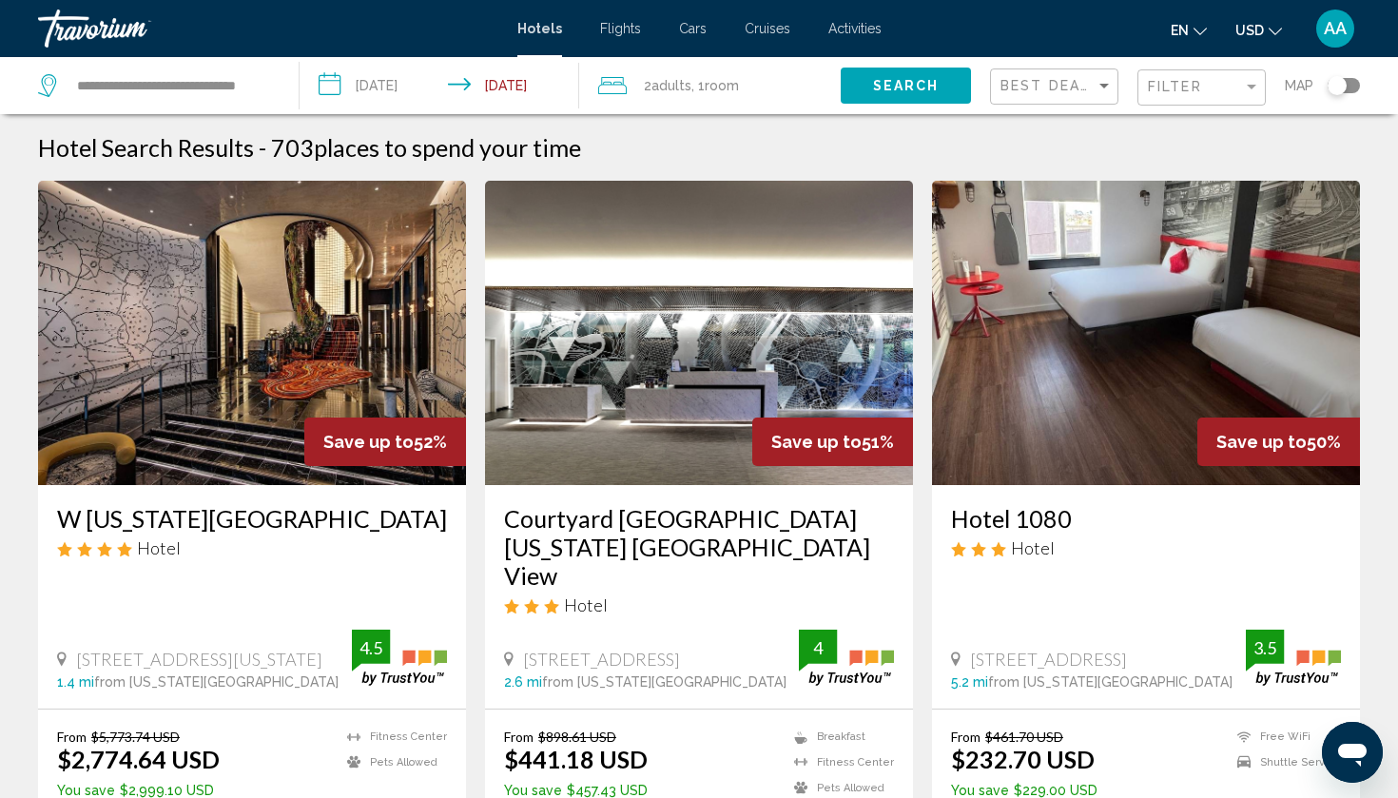
click at [1106, 420] on img "Main content" at bounding box center [1146, 333] width 428 height 304
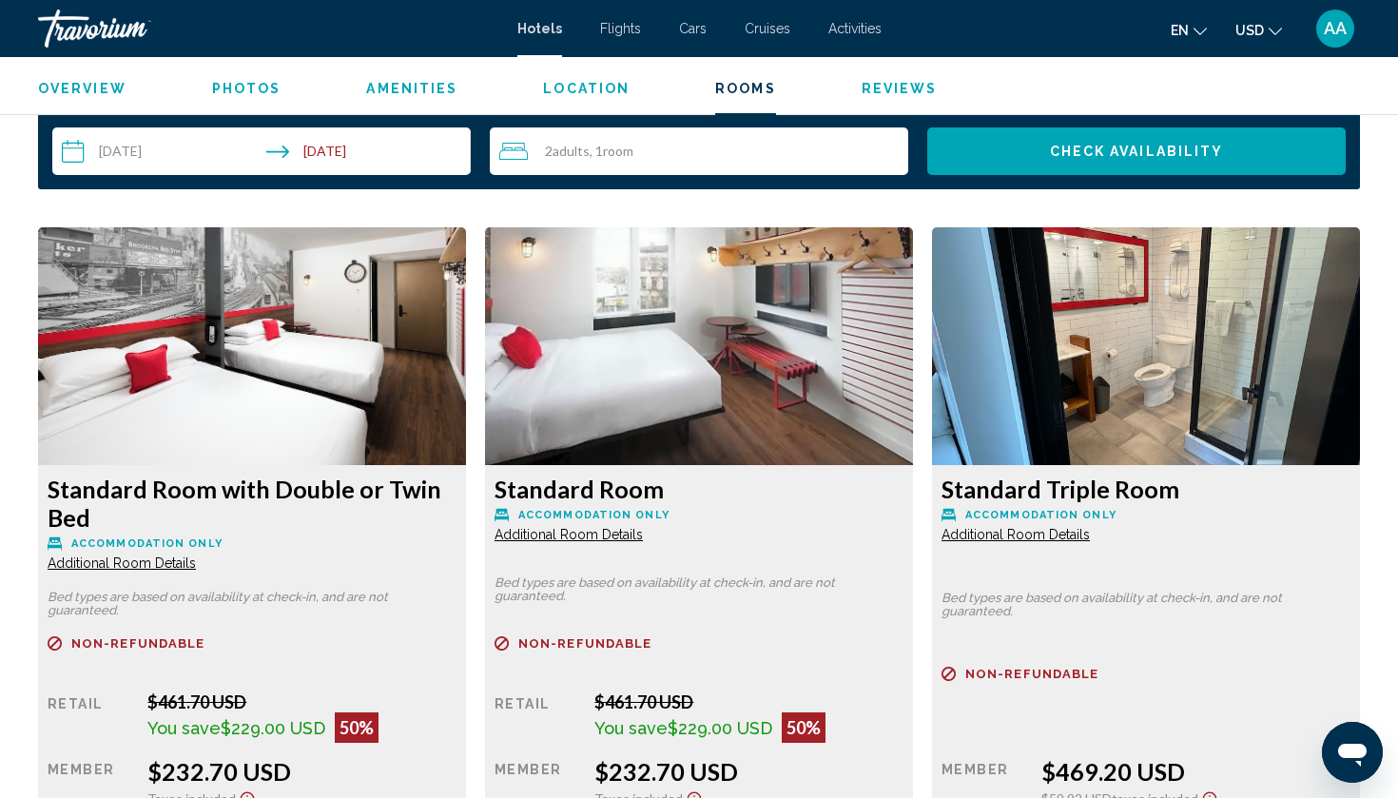
scroll to position [2461, 0]
